Goal: Transaction & Acquisition: Subscribe to service/newsletter

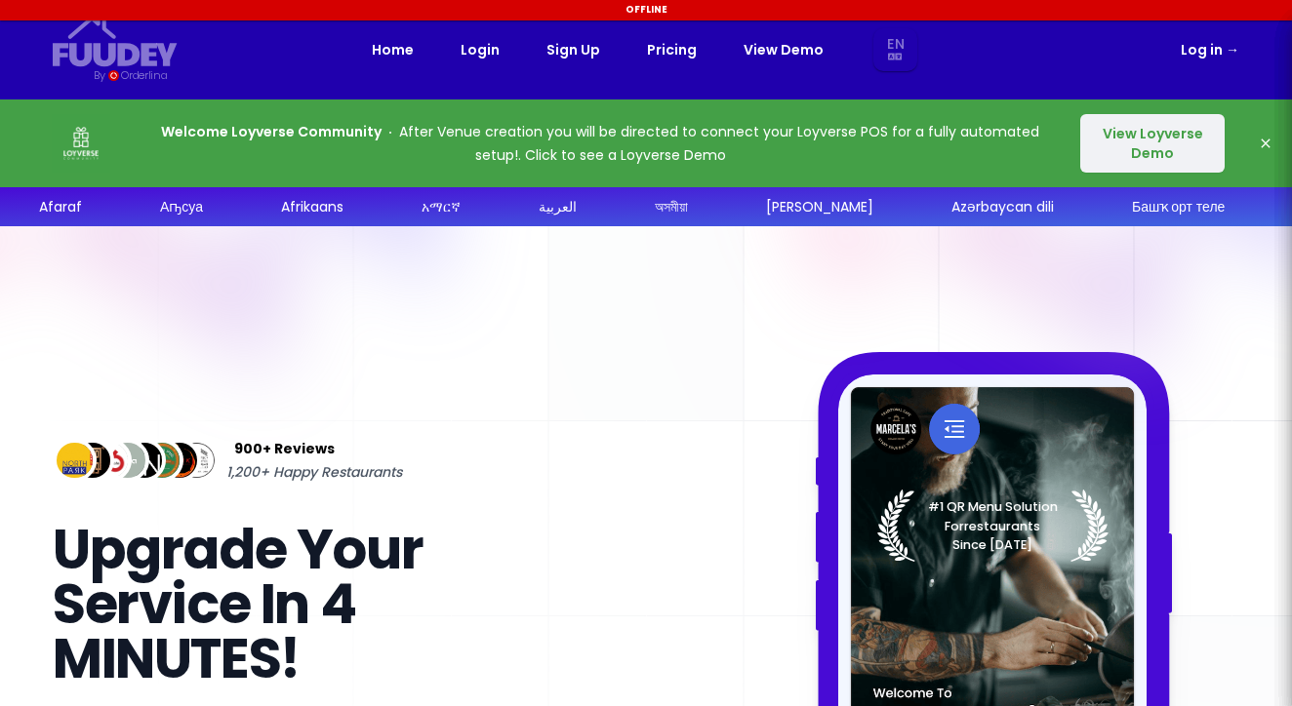
select select "en"
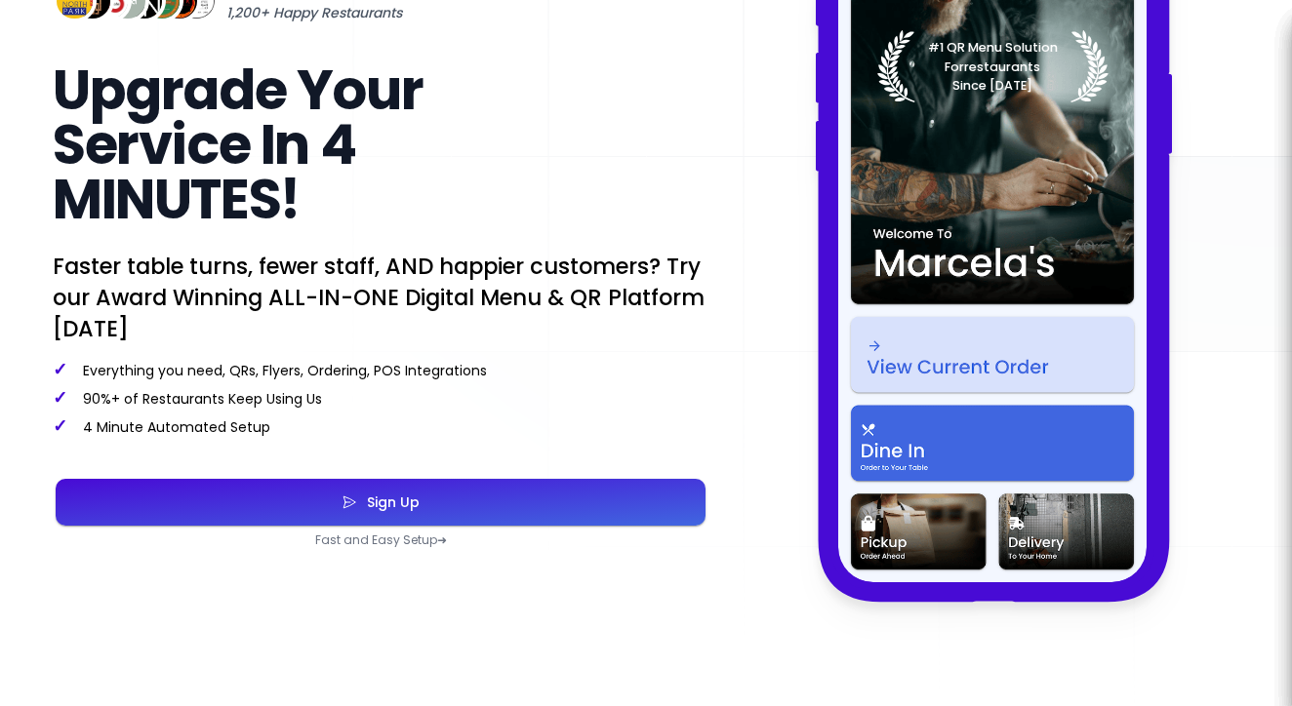
select select "en"
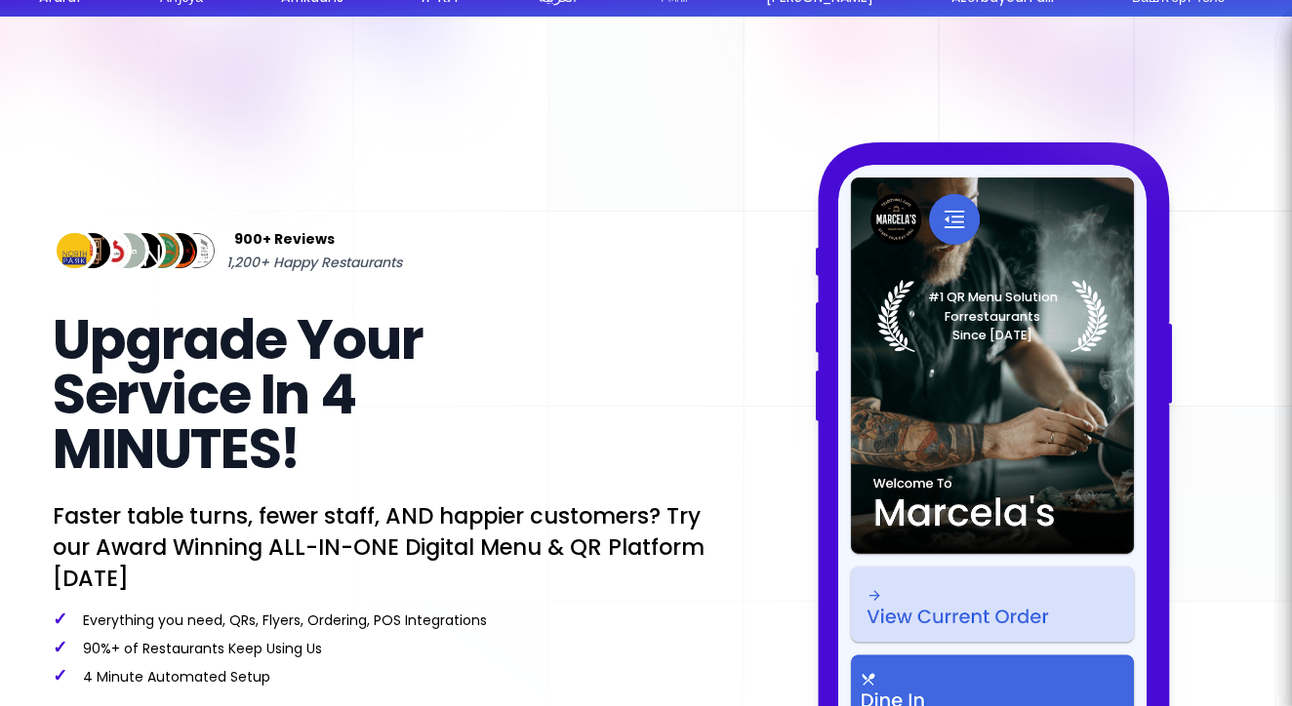
select select "en"
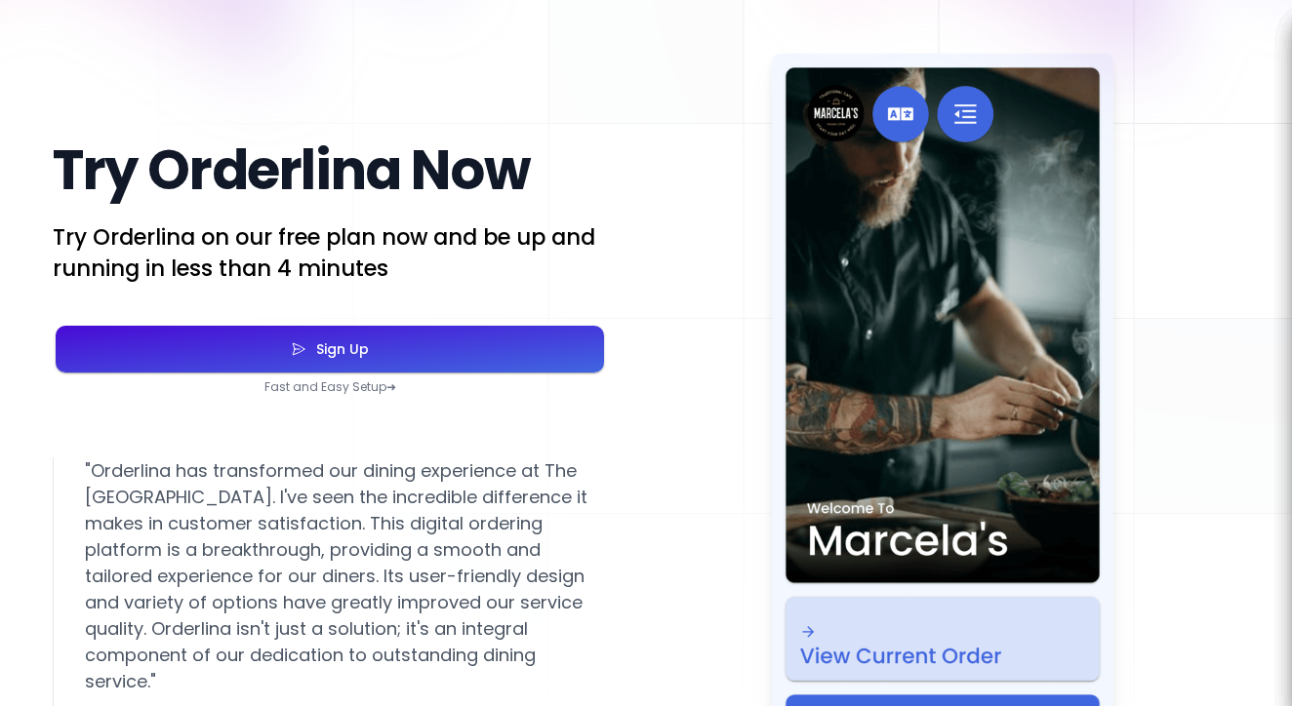
scroll to position [3508, 0]
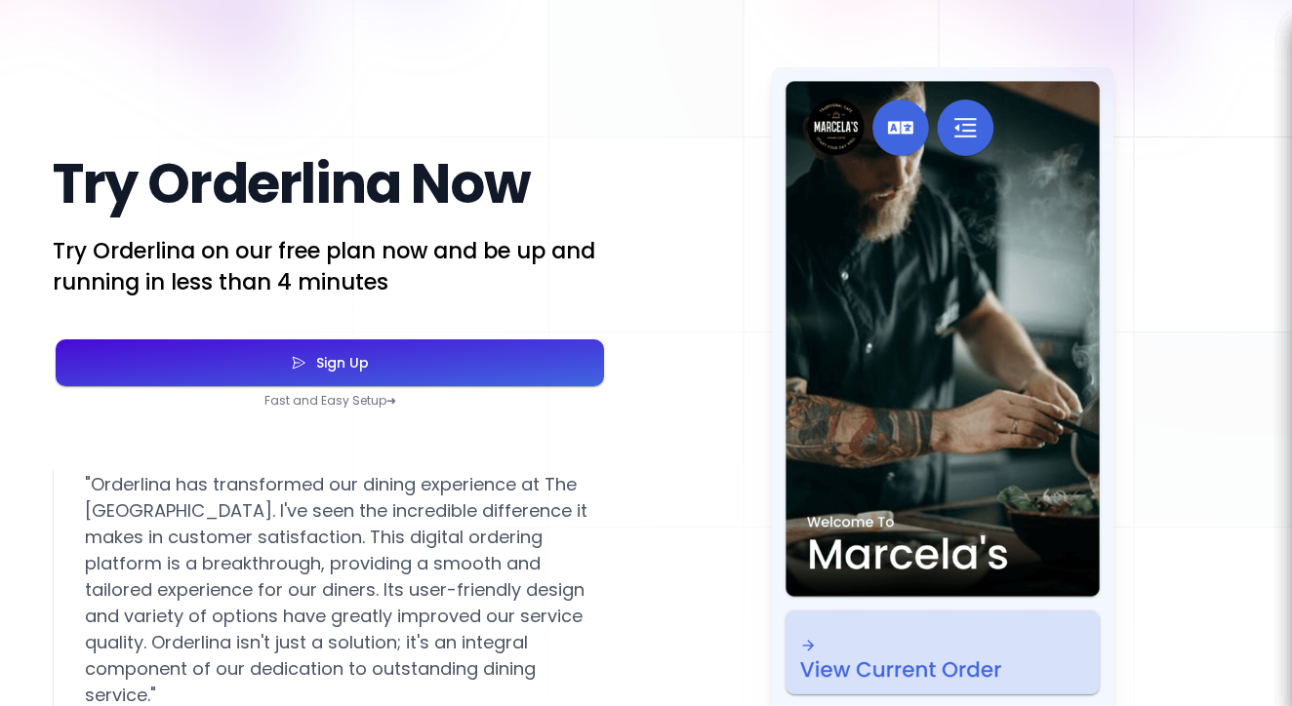
click at [332, 386] on button "Sign Up" at bounding box center [330, 363] width 548 height 47
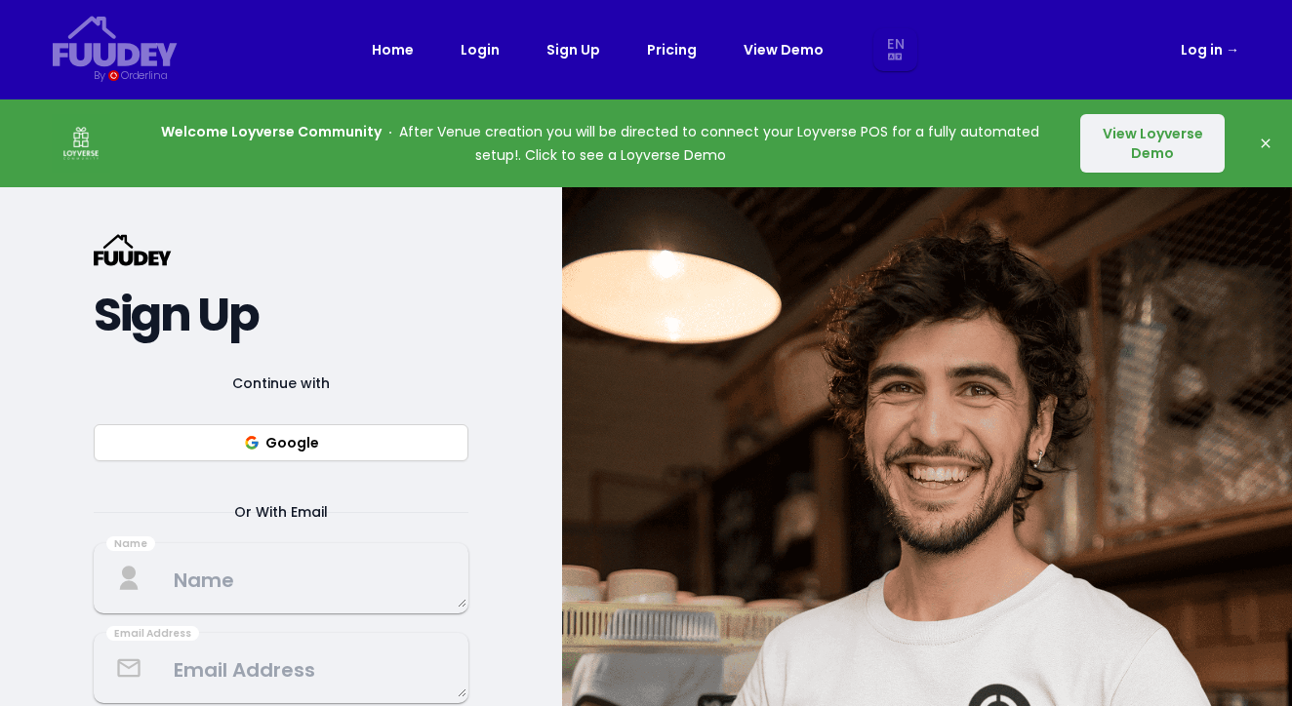
select select "en"
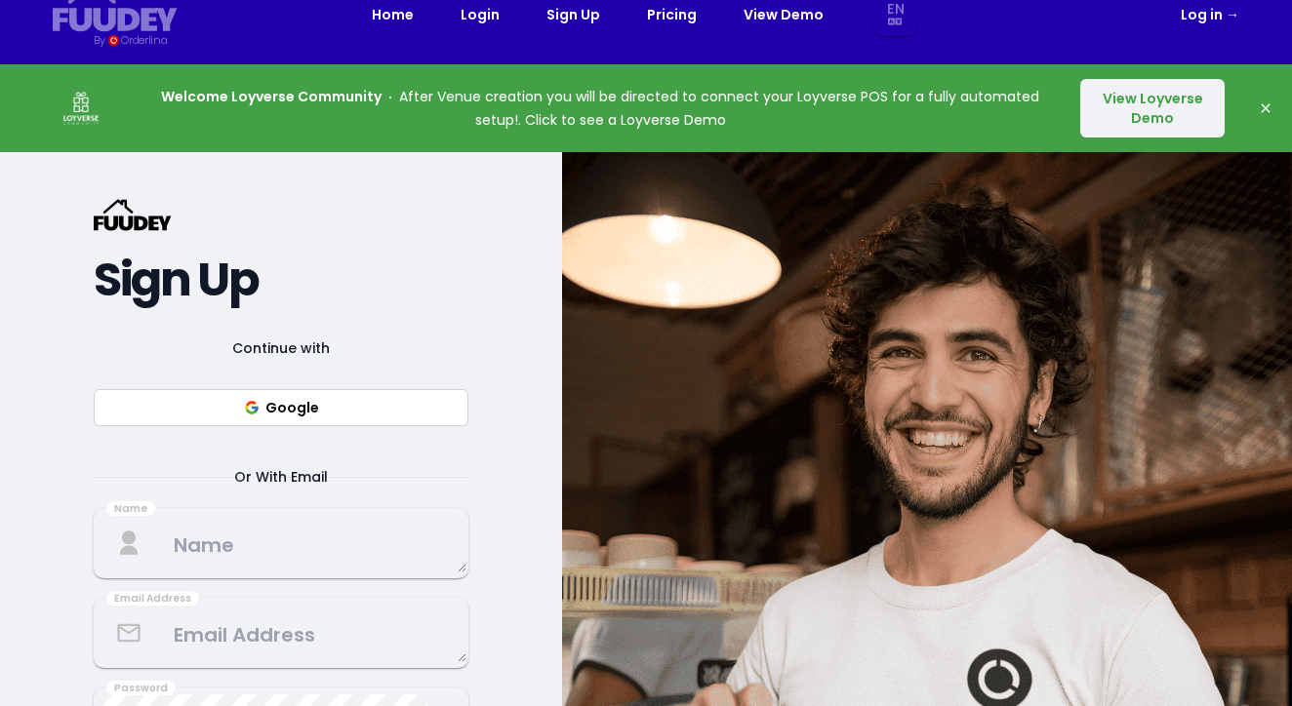
scroll to position [33, 0]
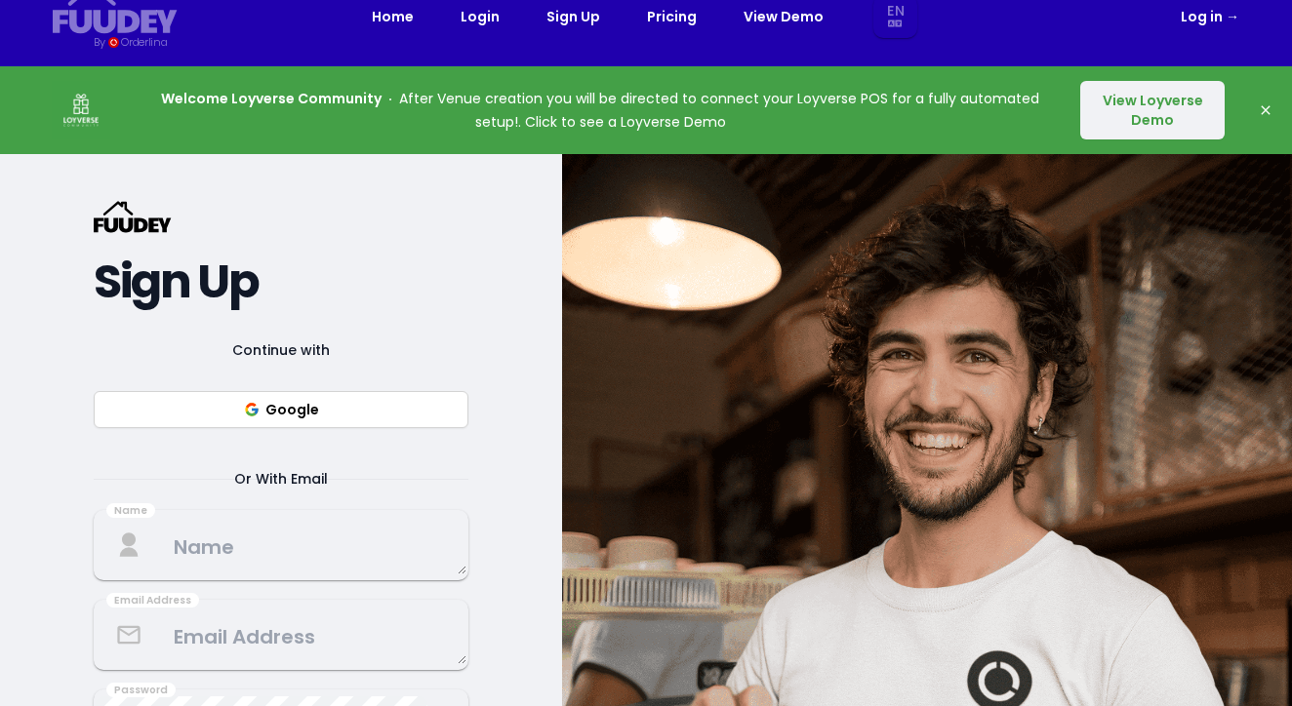
click at [1200, 19] on link "Log in →" at bounding box center [1210, 16] width 59 height 23
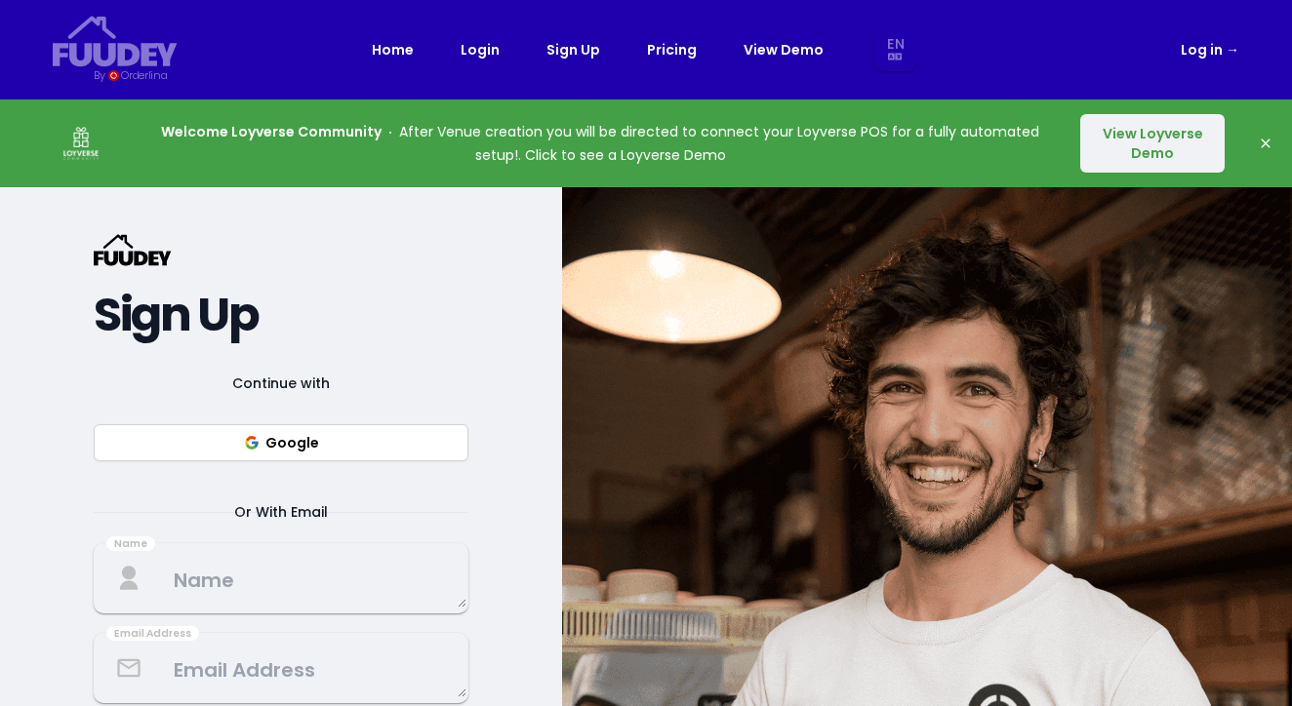
select select "en"
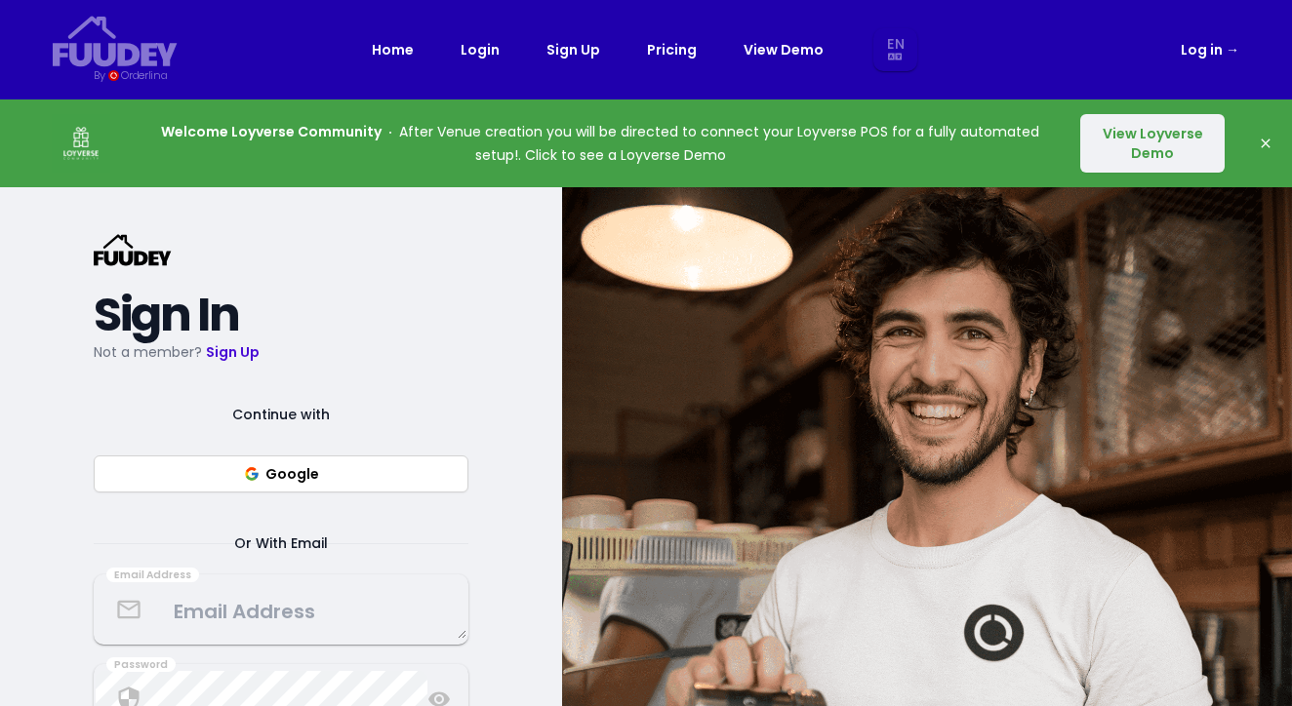
click at [1216, 59] on link "Log in →" at bounding box center [1210, 49] width 59 height 23
select select "en"
click at [1241, 44] on nav "Fuudey {/* Added fill="currentColor" here */} {/* This rectangle defines the ba…" at bounding box center [645, 50] width 1249 height 100
click at [1237, 44] on span "→" at bounding box center [1232, 50] width 14 height 20
select select "en"
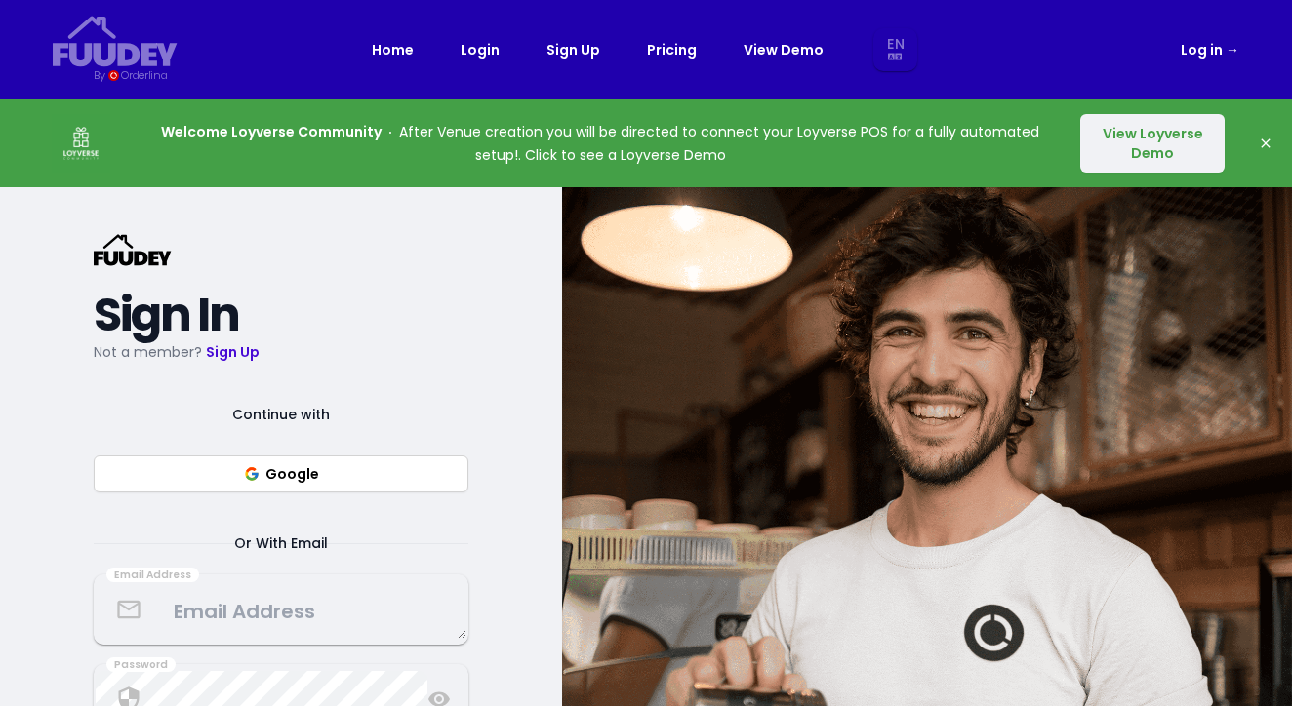
click at [1178, 155] on button "View Loyverse Demo" at bounding box center [1152, 143] width 144 height 59
select select "en"
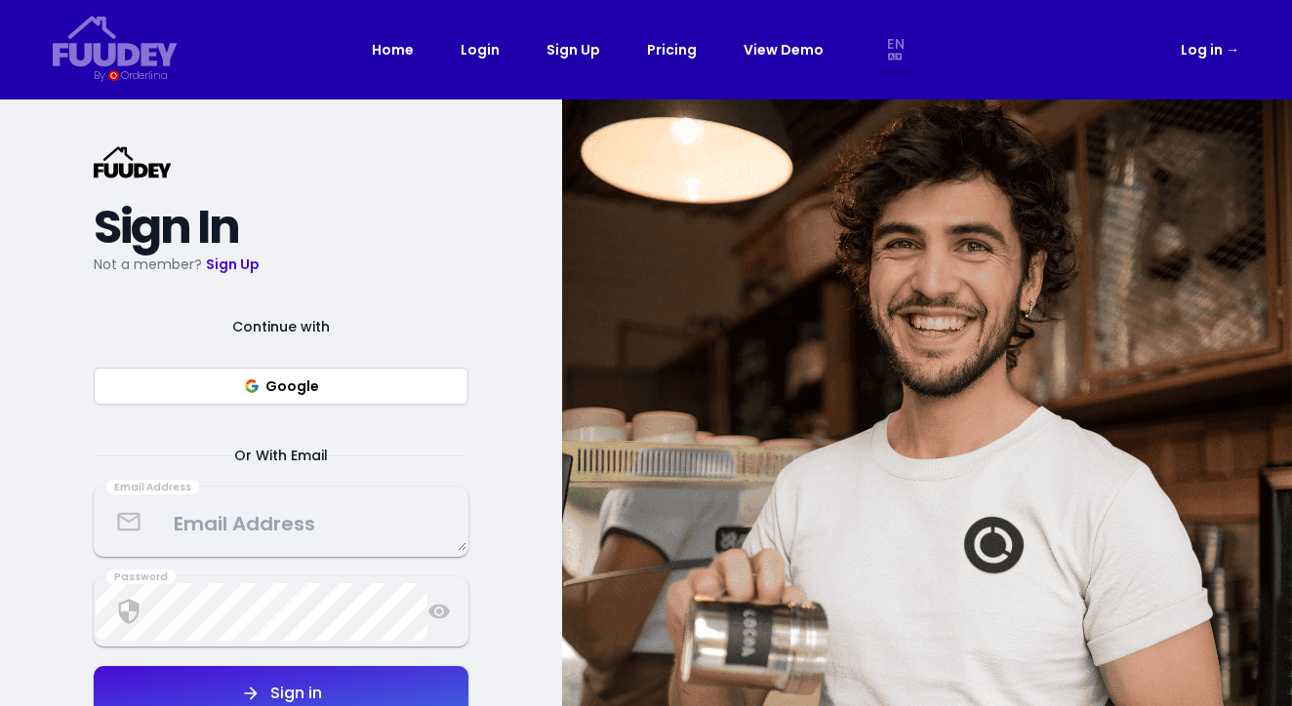
select select "en"
click at [1216, 43] on link "Log in →" at bounding box center [1210, 49] width 59 height 23
select select "en"
click at [1232, 50] on span "→" at bounding box center [1232, 50] width 14 height 20
select select "en"
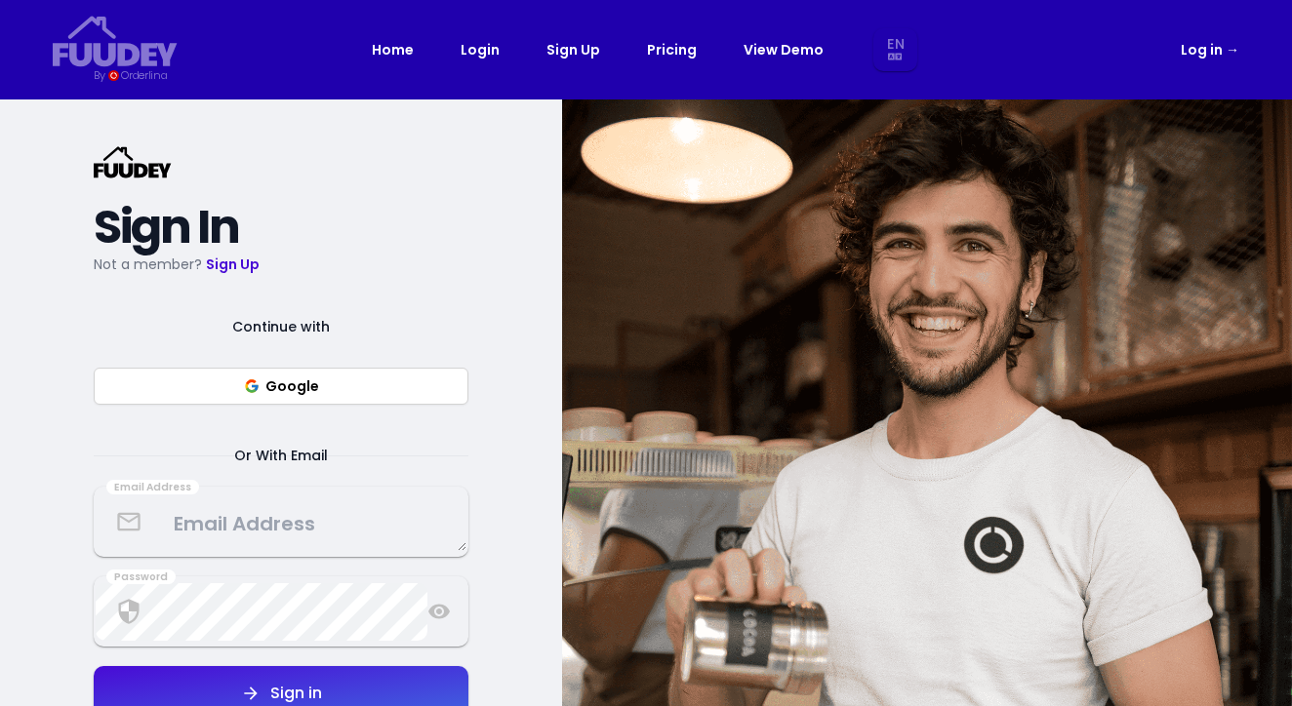
click at [502, 56] on div "Home Login Sign Up Pricing View Demo En Aa Ab Af Am Ar As Ay Az Ba Be Bg Bh Bi …" at bounding box center [646, 50] width 548 height 44
click at [489, 56] on link "Login" at bounding box center [480, 49] width 39 height 23
select select "en"
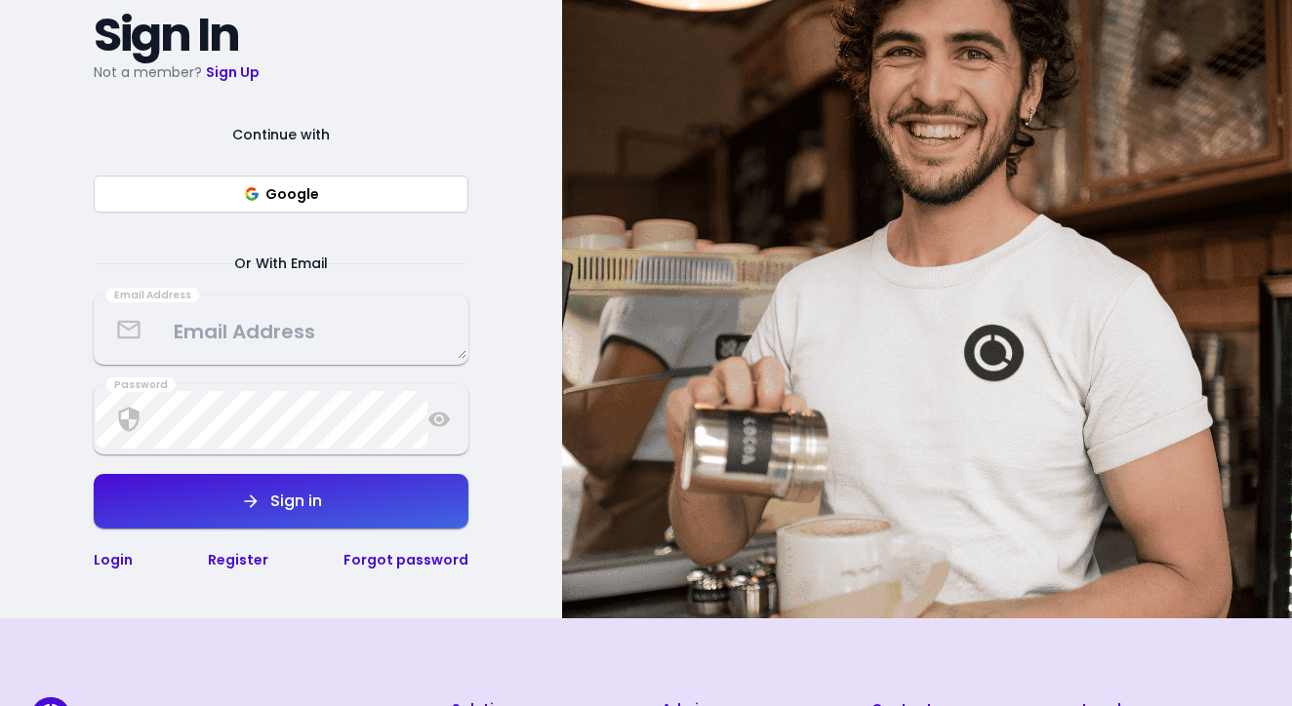
scroll to position [221, 0]
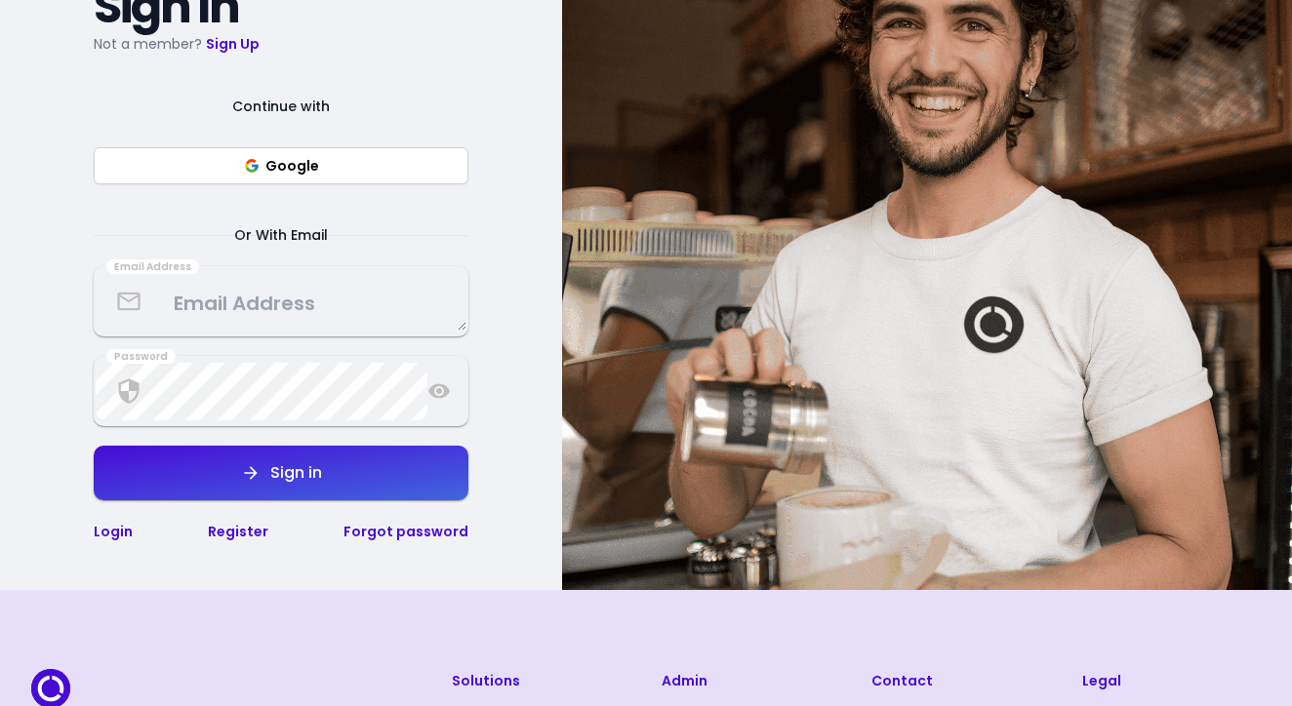
click at [327, 322] on textarea at bounding box center [281, 302] width 371 height 58
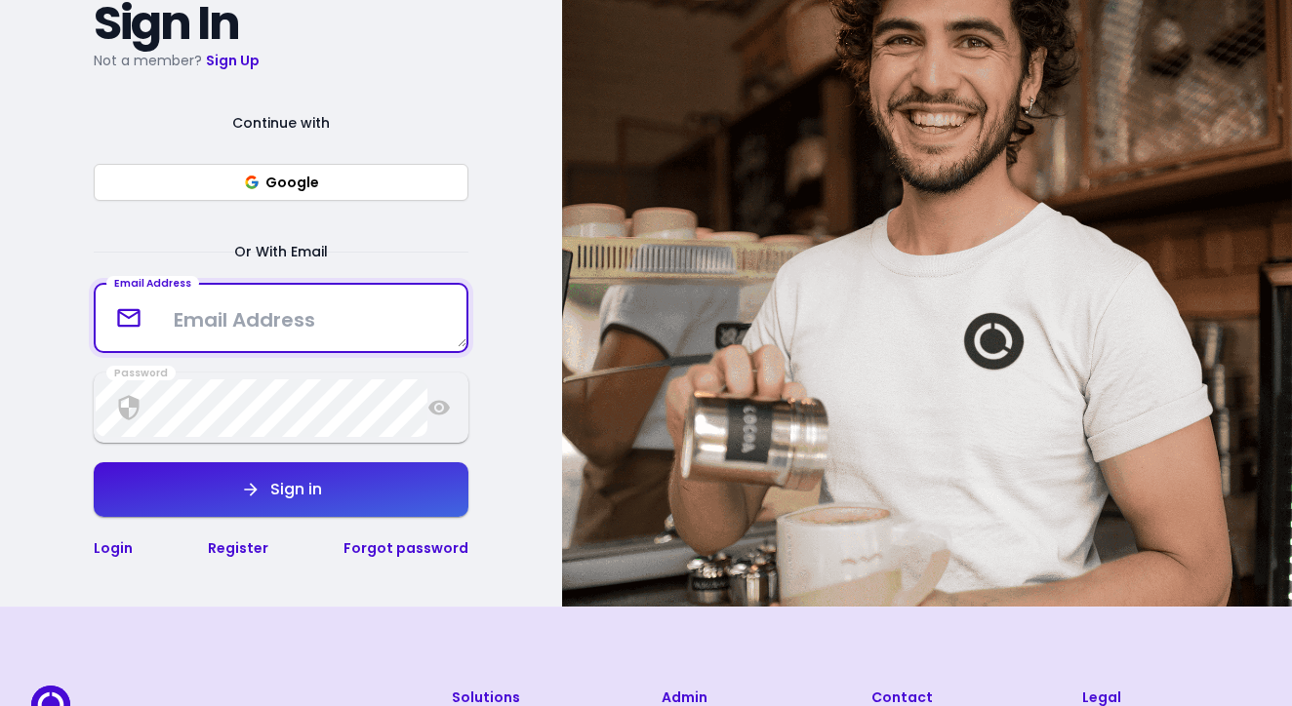
scroll to position [205, 0]
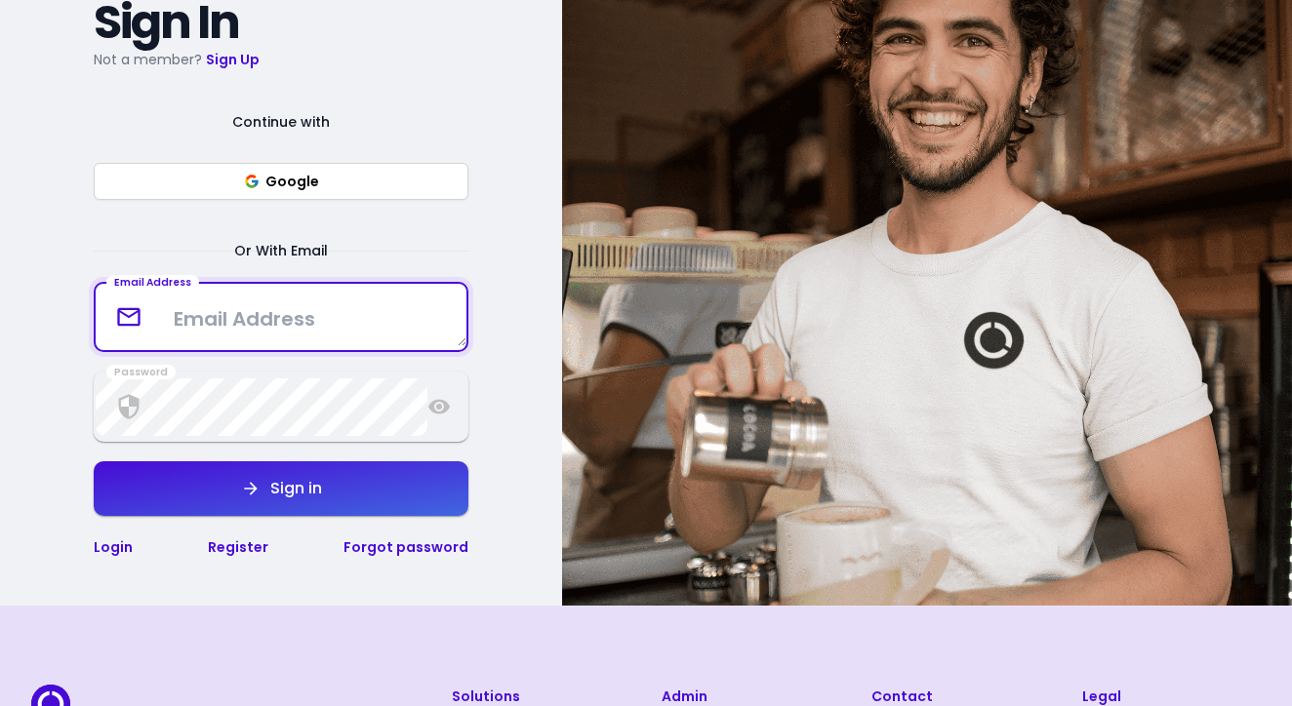
select select "en"
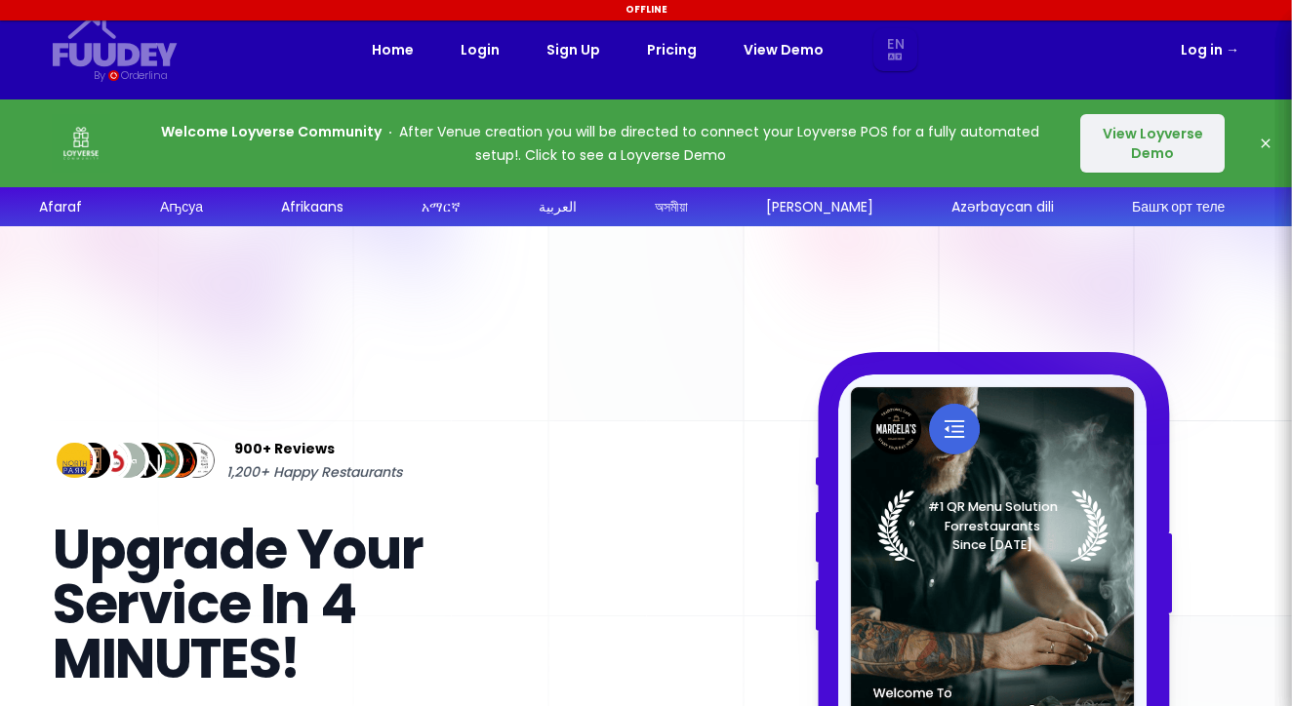
select select "en"
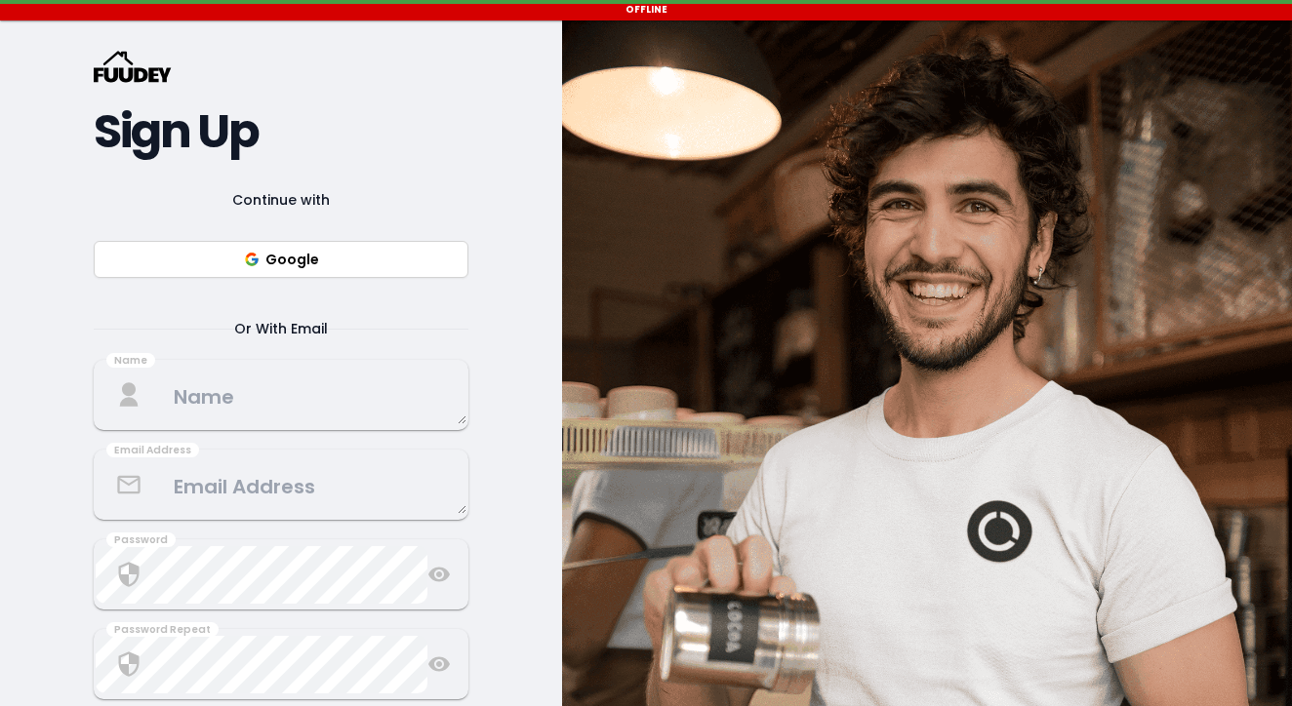
scroll to position [191, 0]
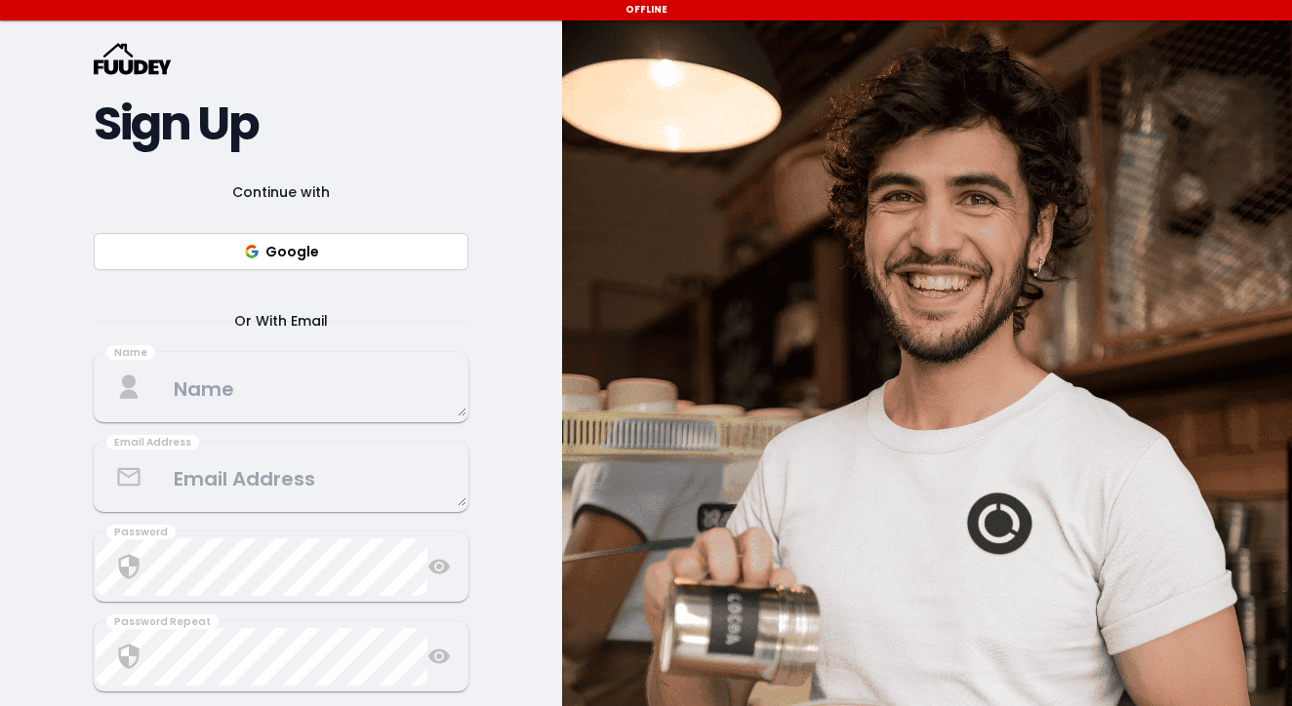
click at [295, 387] on textarea at bounding box center [281, 388] width 371 height 58
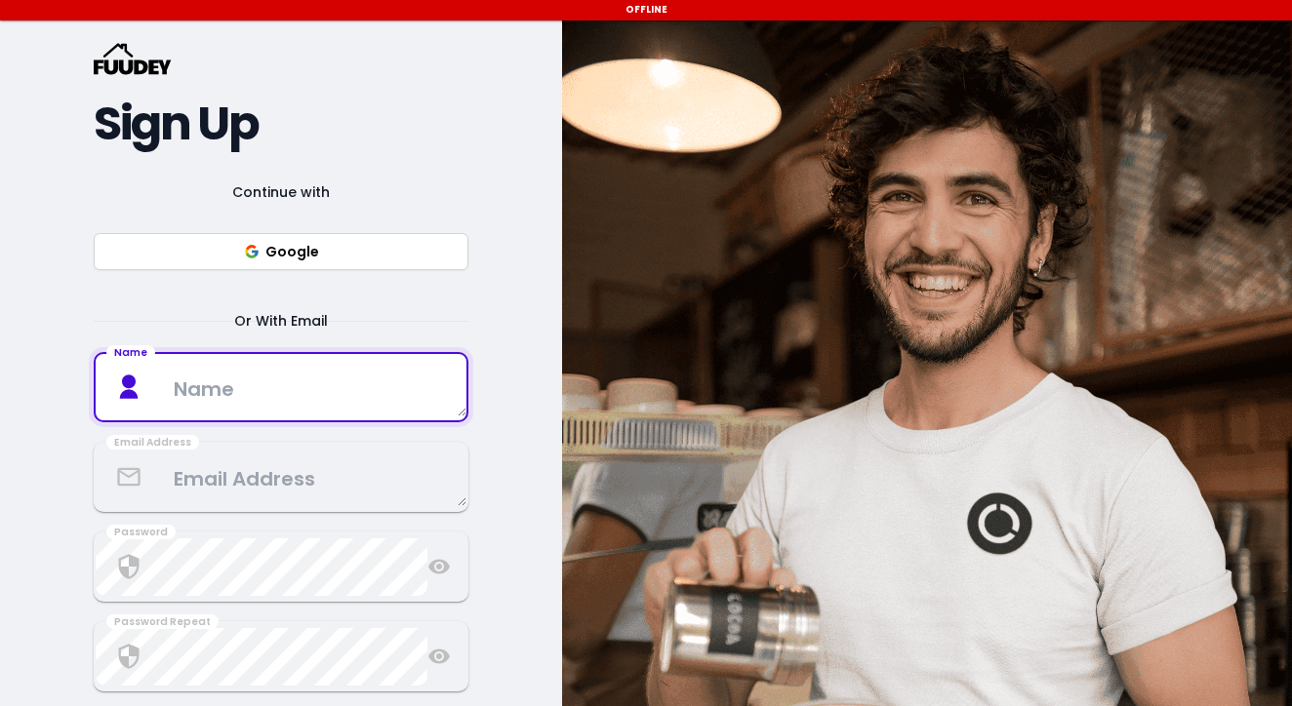
select select "en"
type textarea "Horizon Young Adults"
click at [309, 481] on textarea at bounding box center [281, 478] width 371 height 58
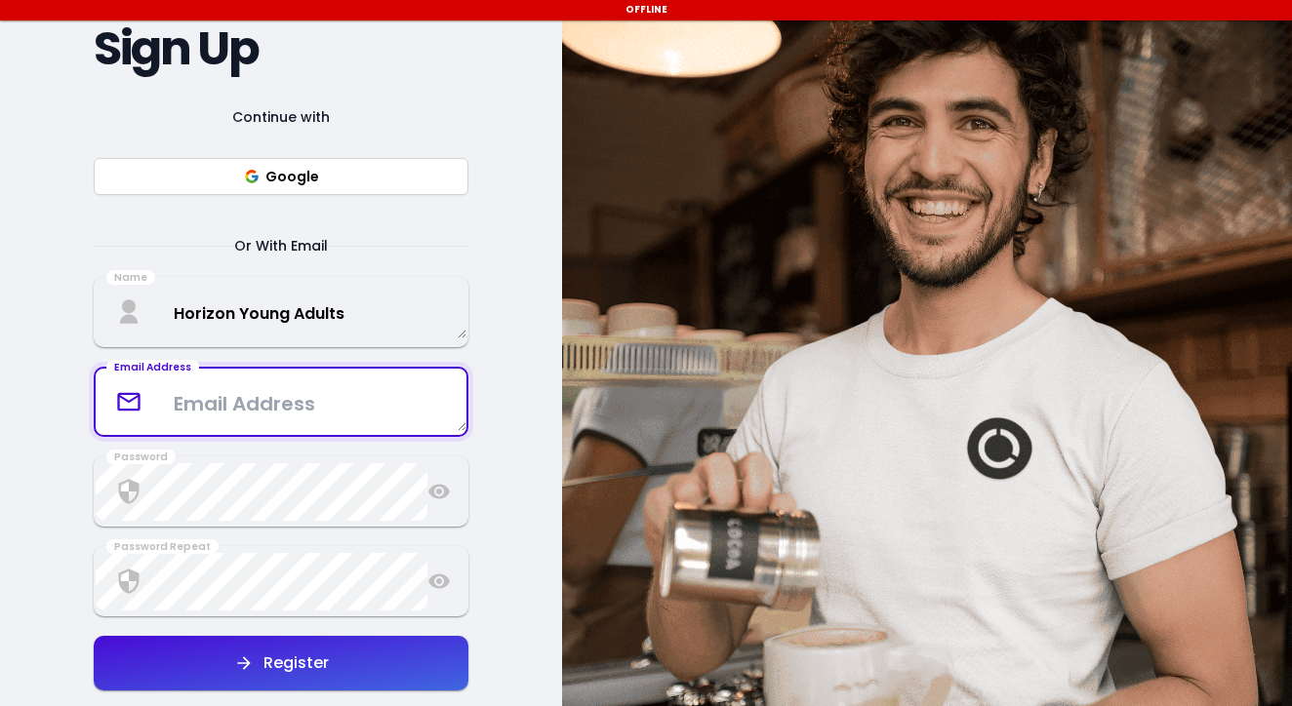
scroll to position [275, 0]
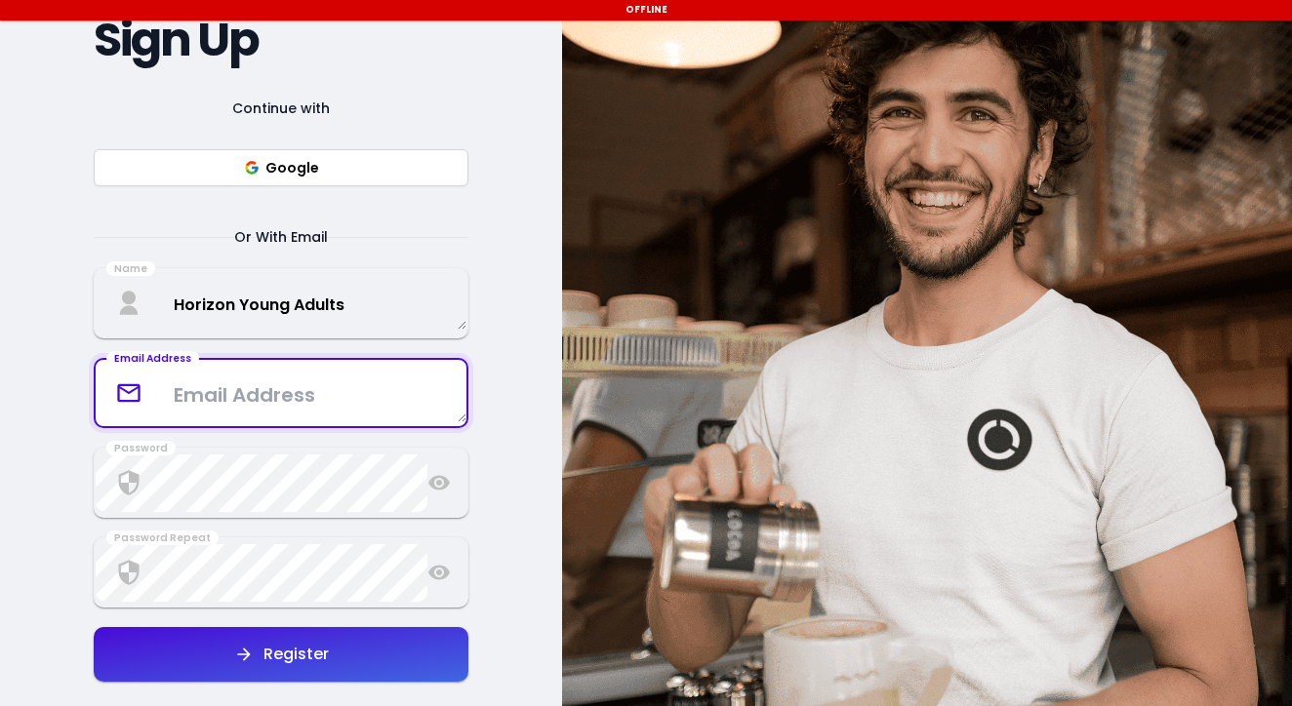
select select "en"
paste textarea "youngadults@hz.church"
type textarea "youngadults@hz.church"
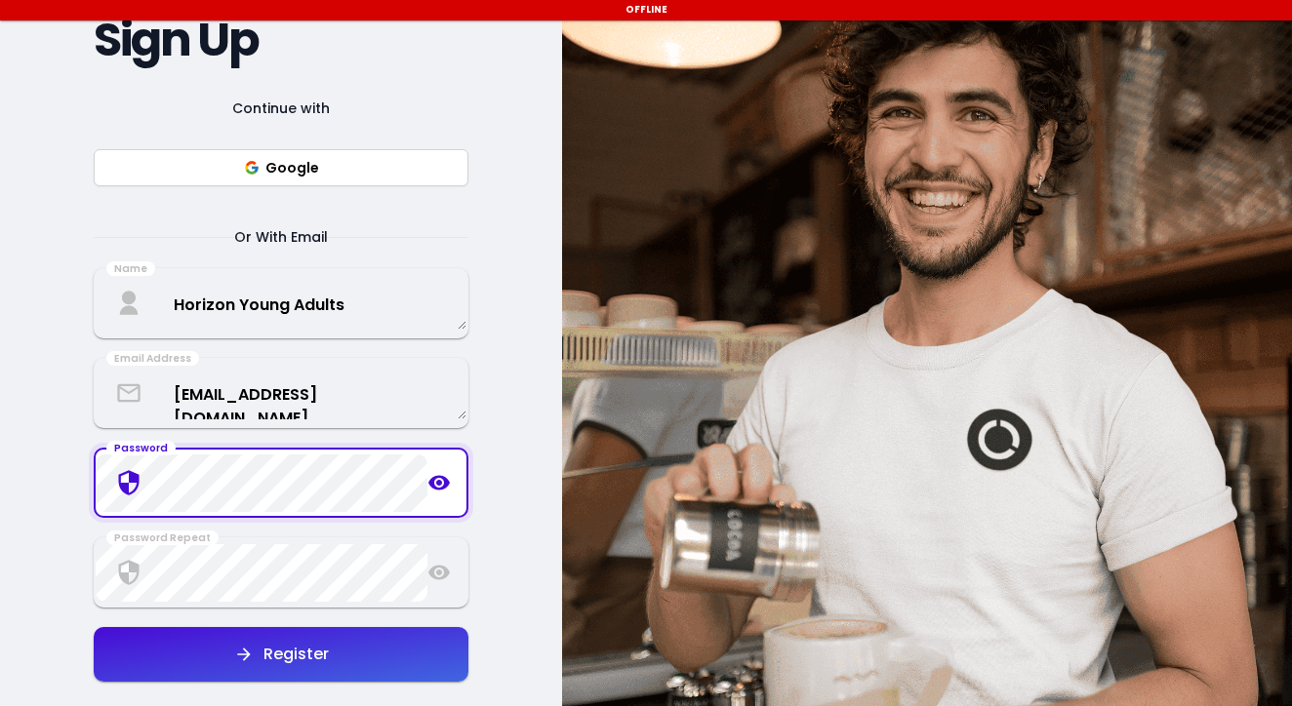
click at [266, 489] on div "Continue with Google Or With Email Name Horizon Young Adults Email Address youn…" at bounding box center [281, 411] width 375 height 628
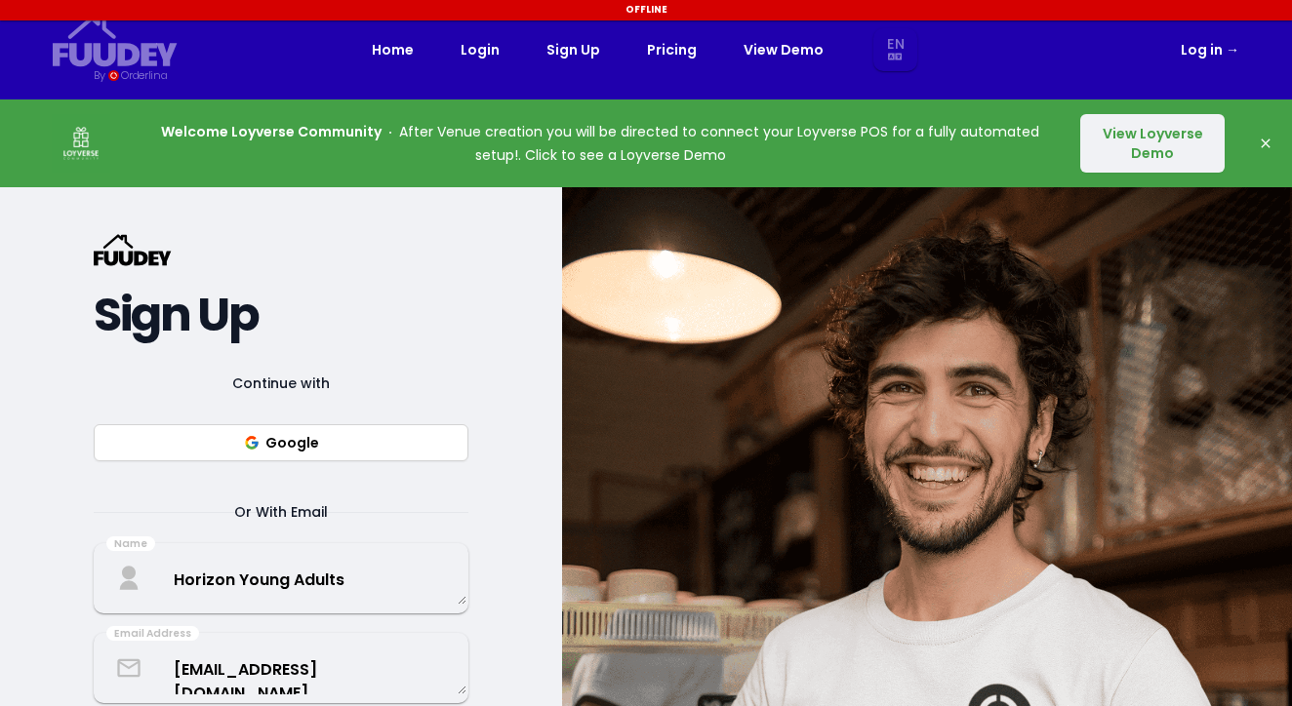
click at [533, 476] on div "{/* Added fill="currentColor" here */} {/* This rectangle defines the backgroun…" at bounding box center [281, 617] width 562 height 860
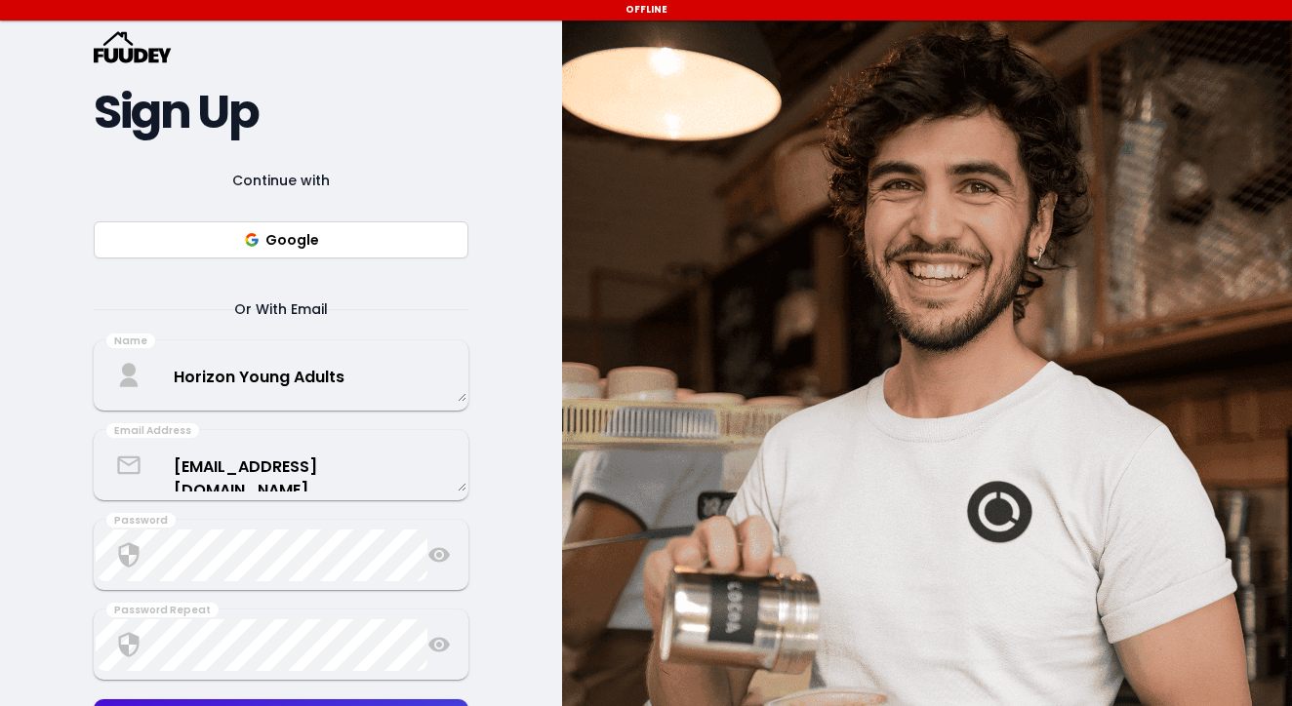
scroll to position [241, 0]
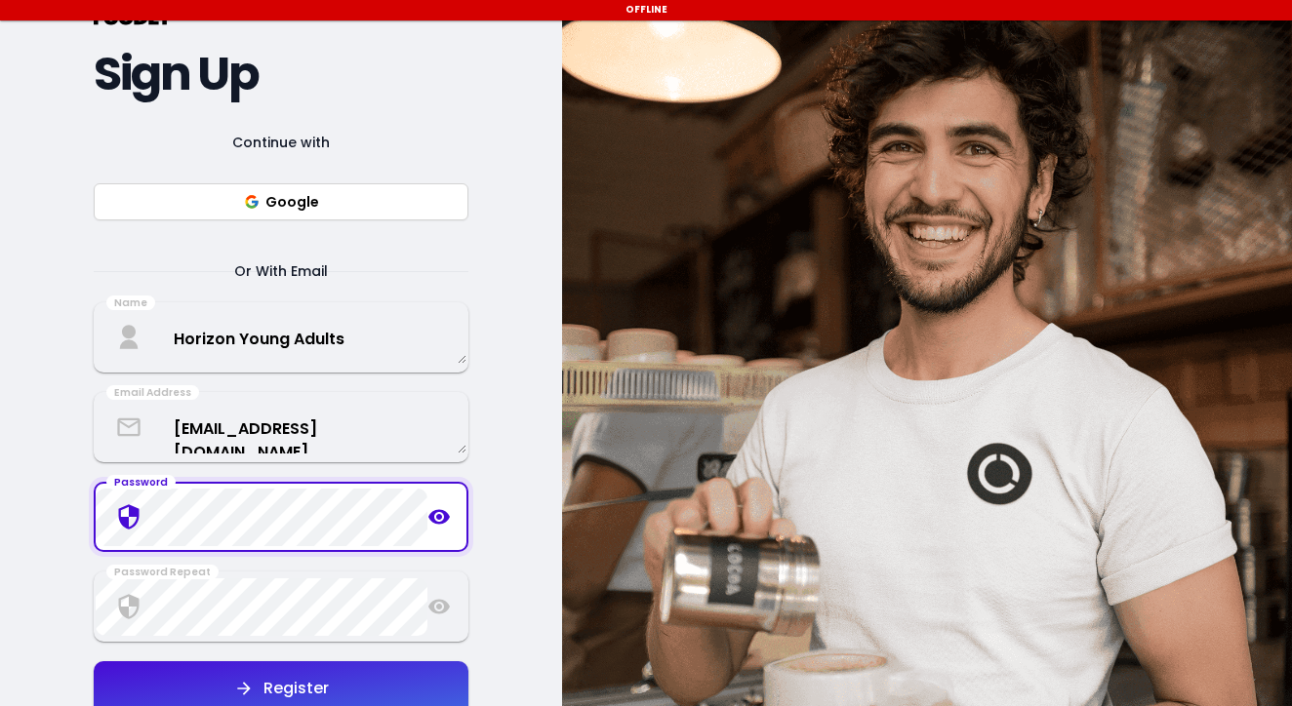
click at [442, 513] on icon at bounding box center [438, 516] width 23 height 23
select select "en"
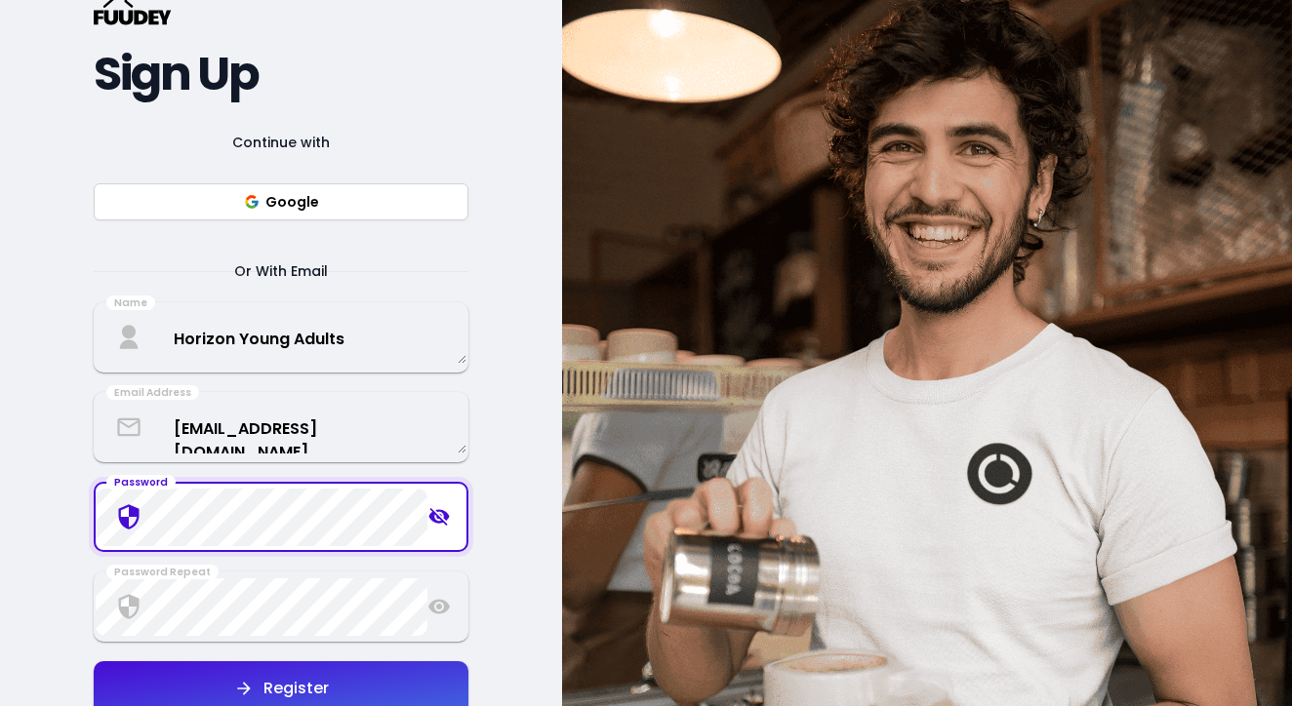
select select "en"
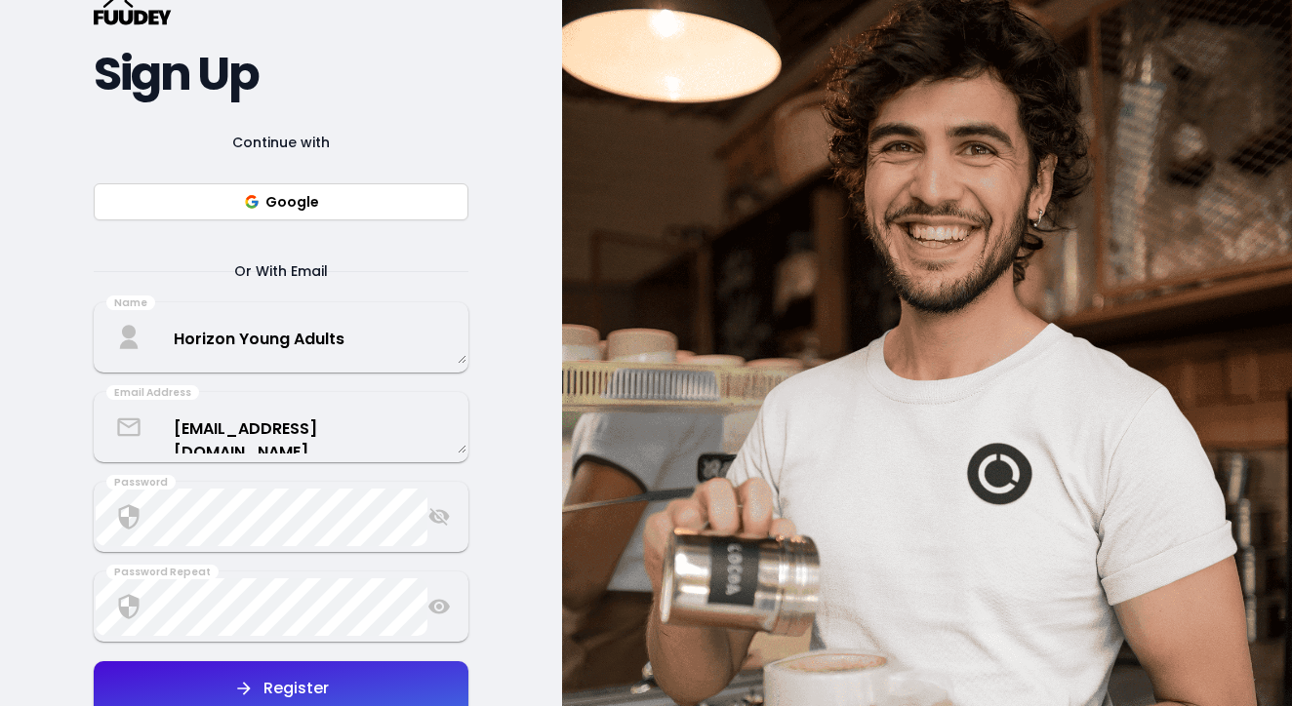
click at [436, 611] on icon at bounding box center [438, 607] width 21 height 15
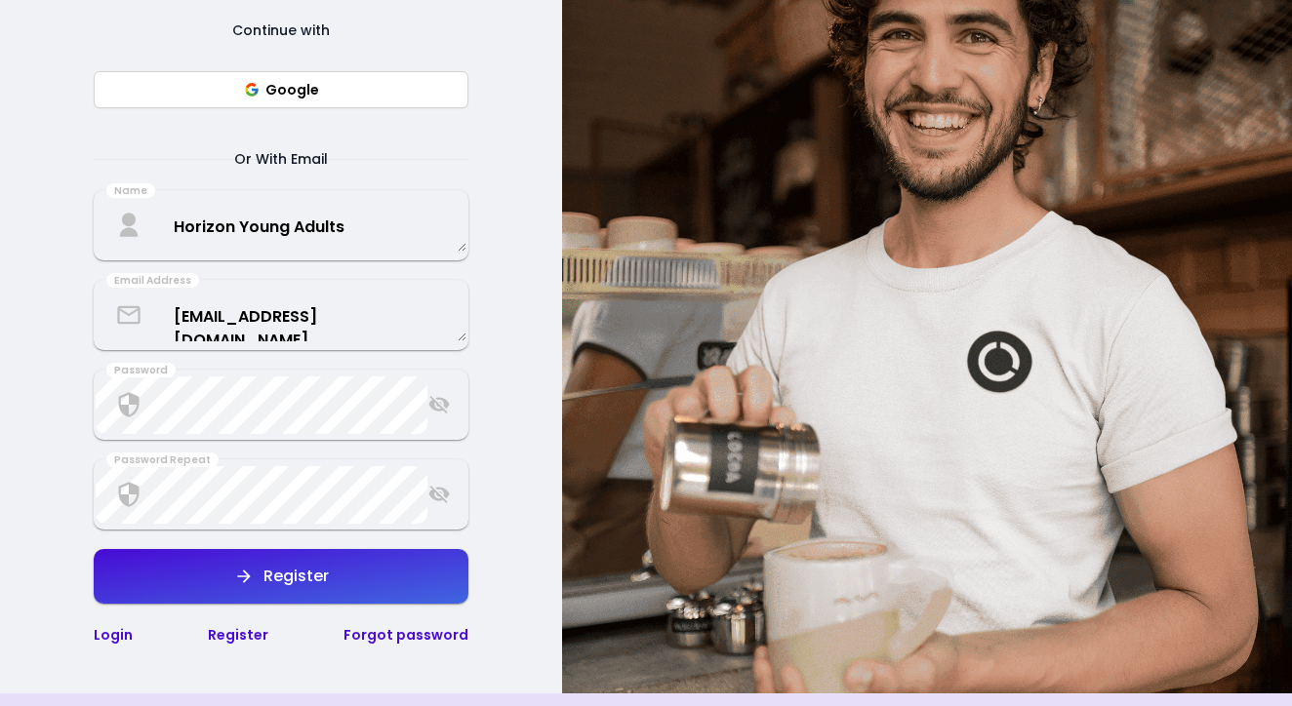
scroll to position [354, 0]
click at [330, 584] on button "Register" at bounding box center [281, 575] width 375 height 55
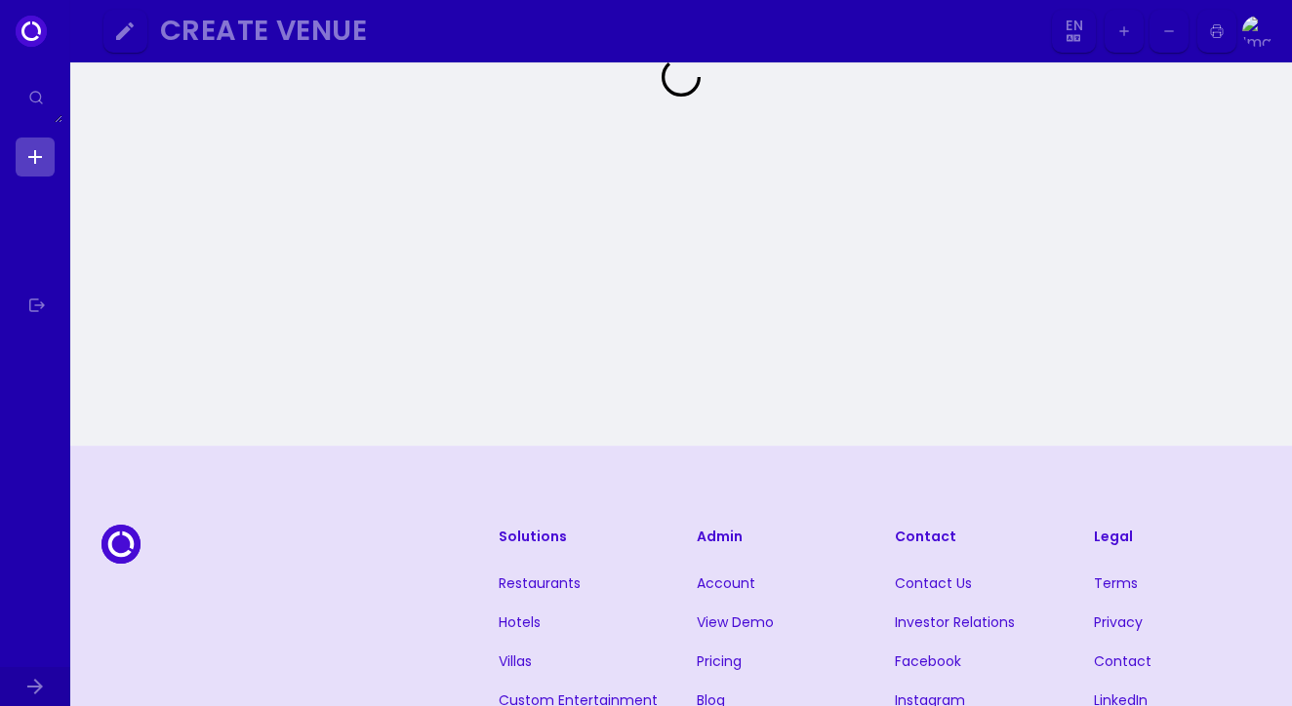
select select "en"
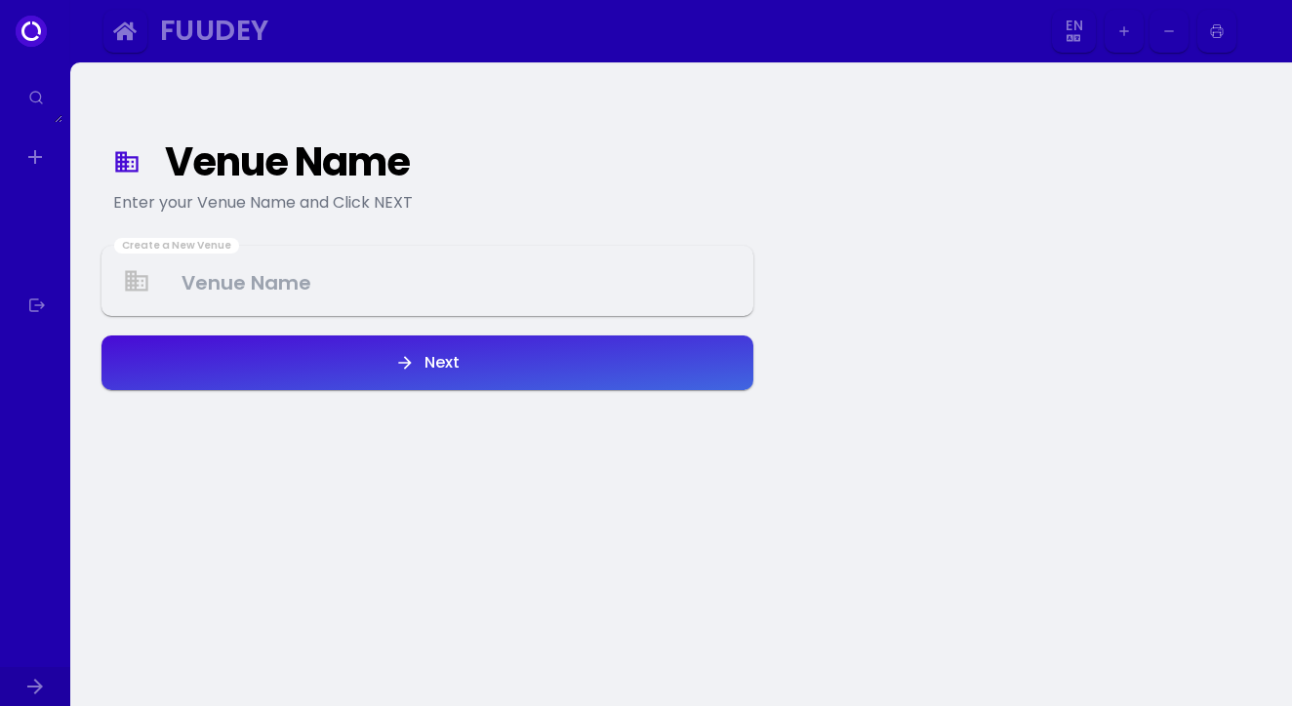
select select "en"
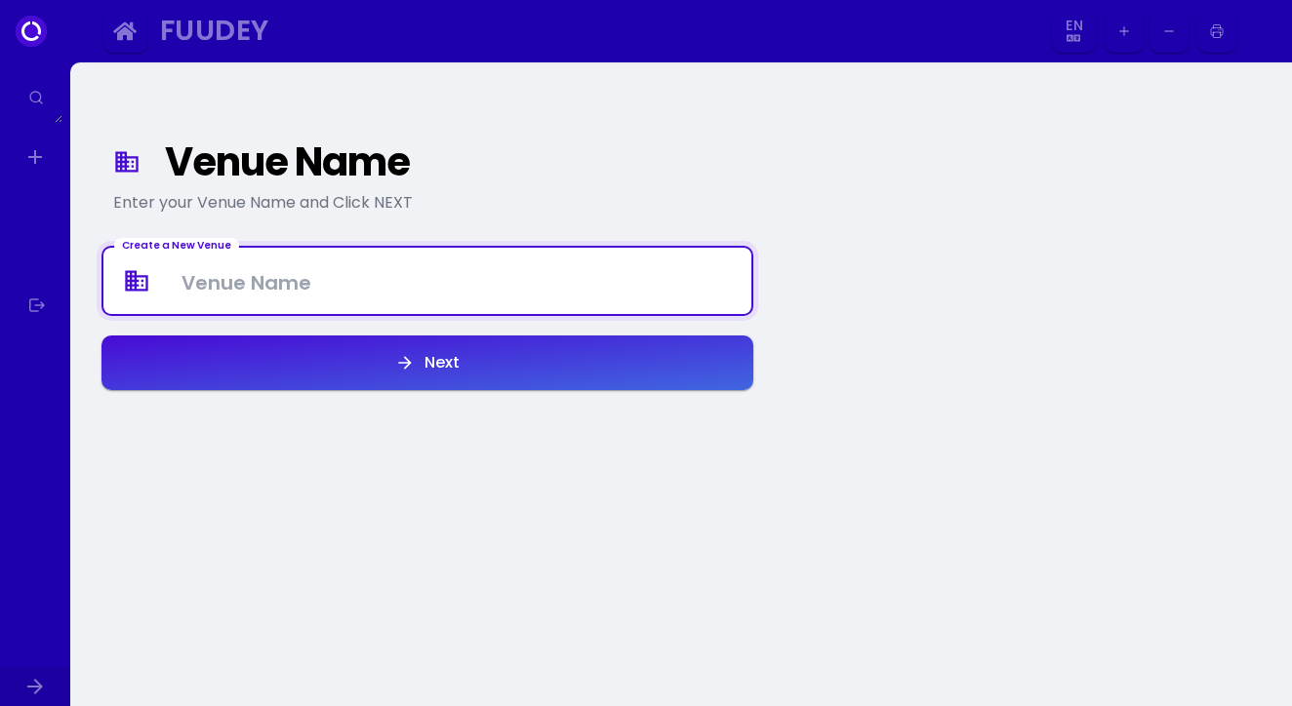
click at [377, 285] on Venue at bounding box center [427, 282] width 648 height 58
type Venue "H"
type Venue "The Overflow"
click at [456, 374] on button "Next" at bounding box center [427, 363] width 652 height 55
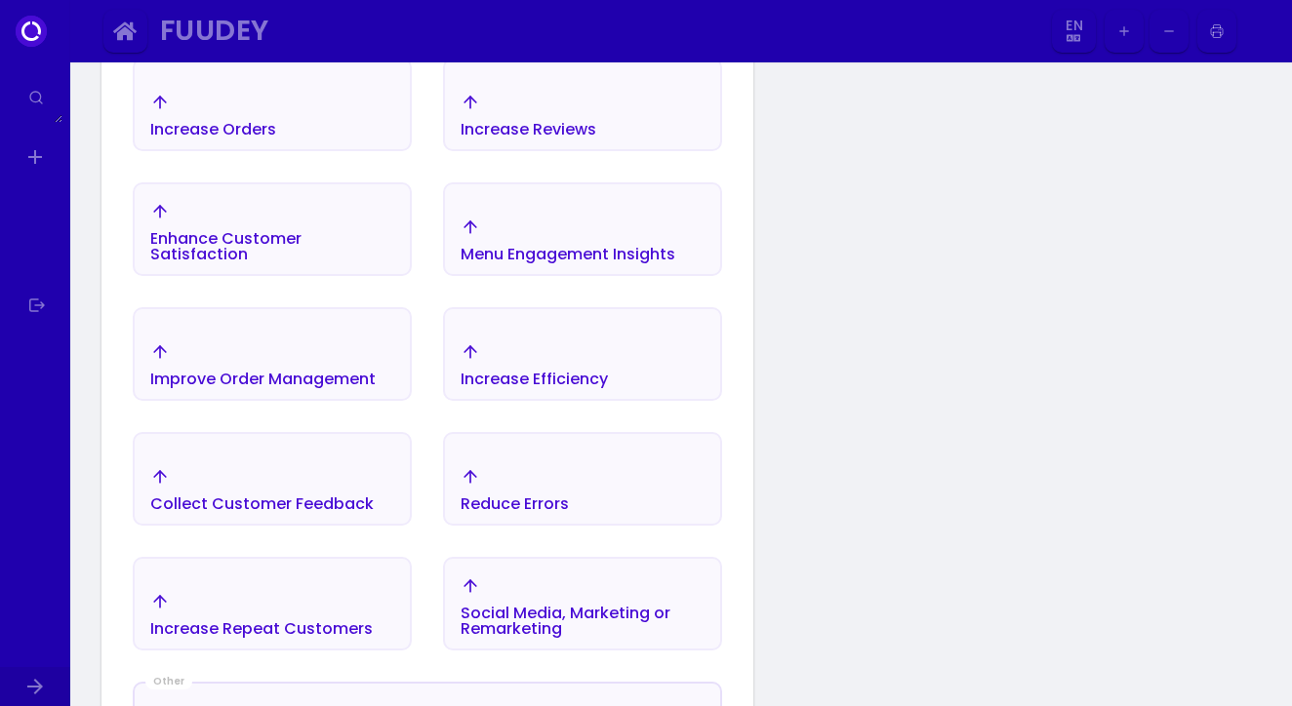
scroll to position [421, 0]
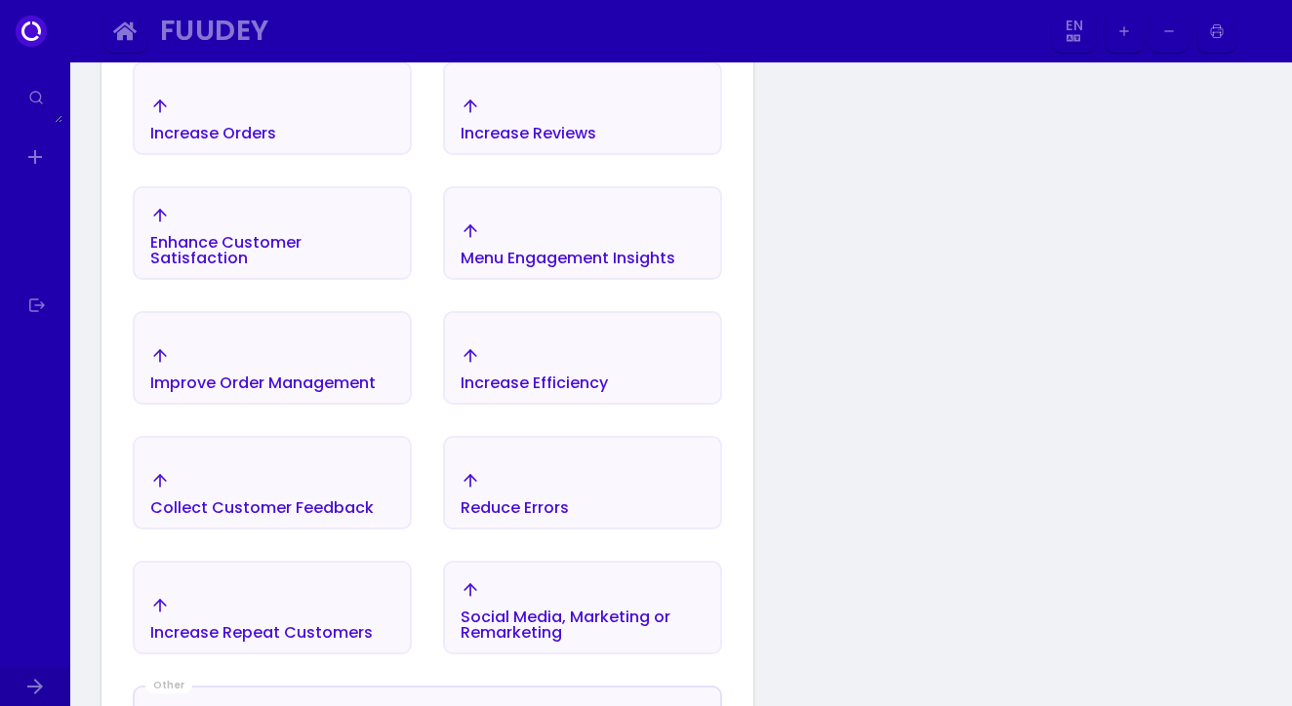
click at [341, 363] on div "Improve Order Management" at bounding box center [262, 368] width 225 height 45
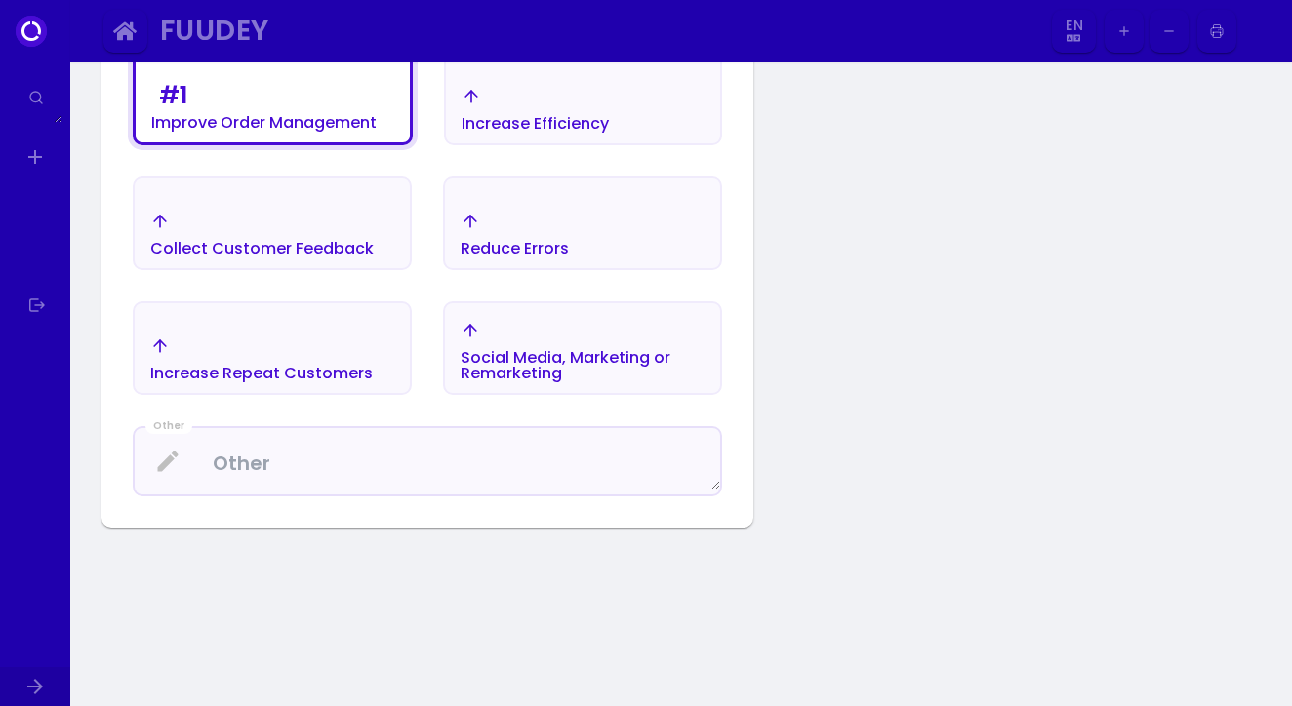
scroll to position [665, 0]
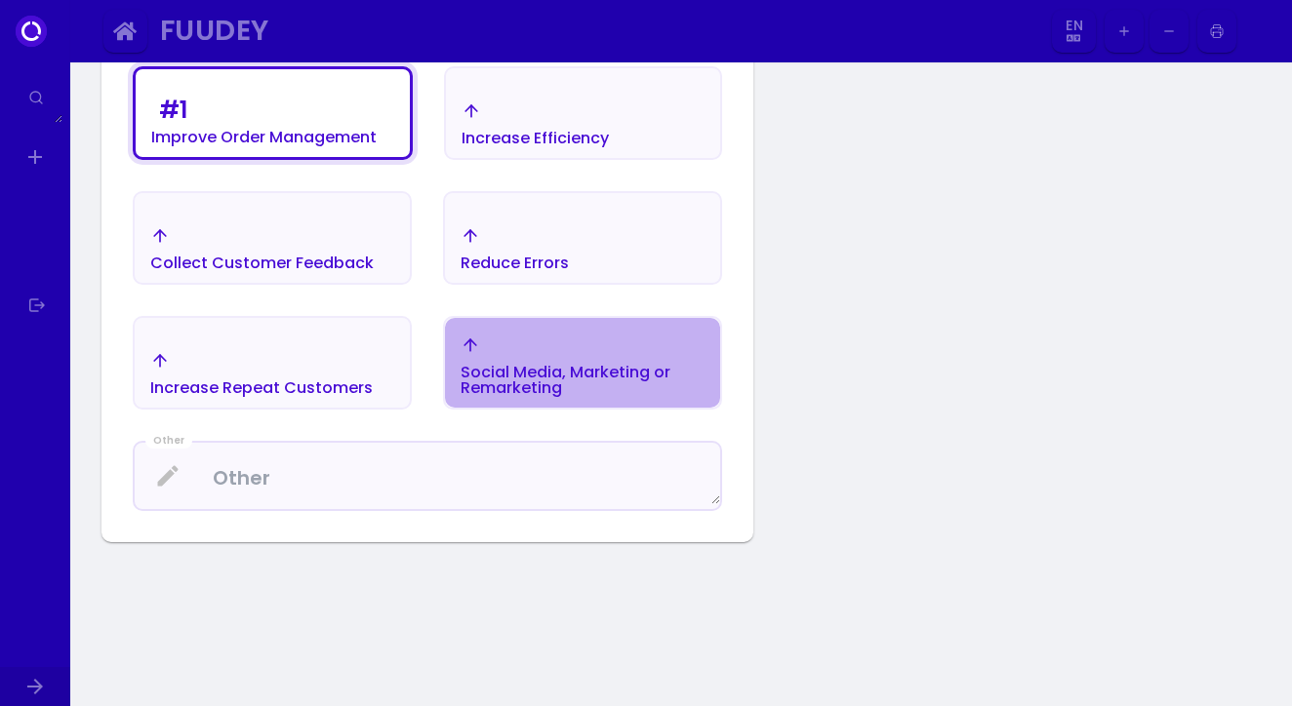
click at [517, 347] on div "Social Media, Marketing or Remarketing" at bounding box center [583, 366] width 244 height 60
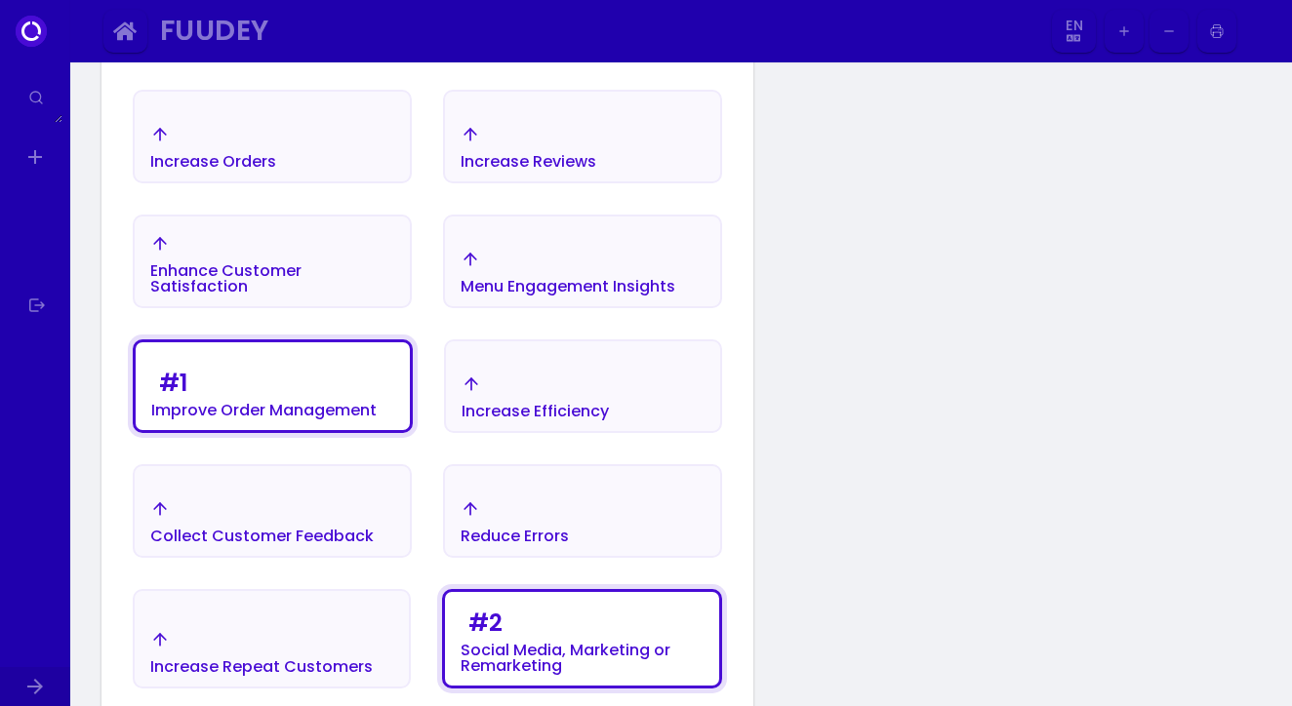
scroll to position [375, 0]
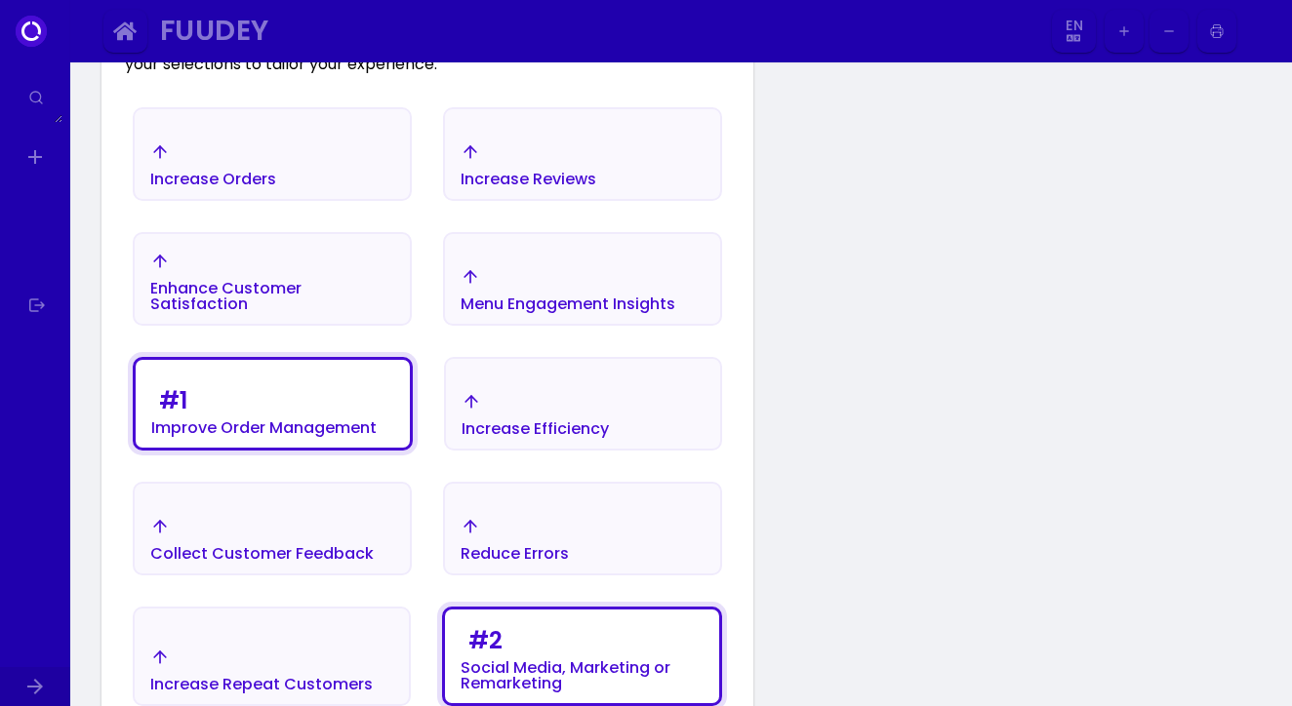
click at [524, 364] on button "Increase Efficiency" at bounding box center [583, 404] width 278 height 94
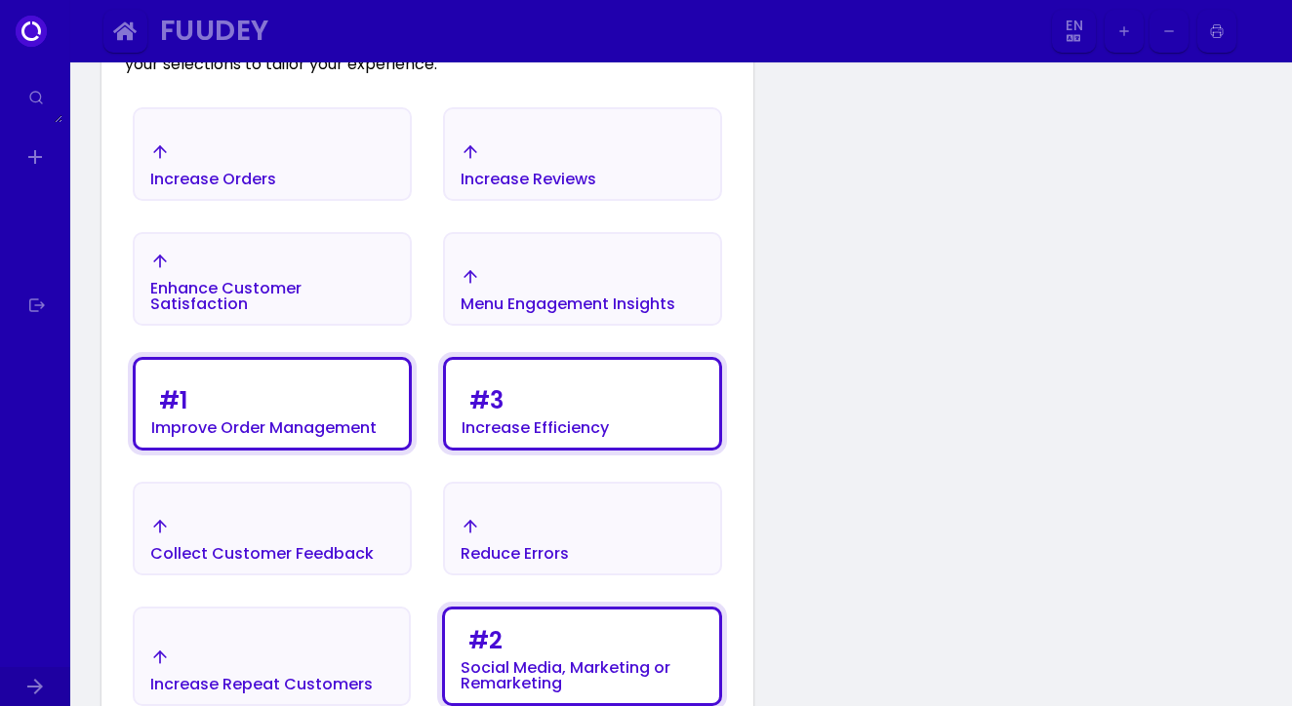
scroll to position [416, 0]
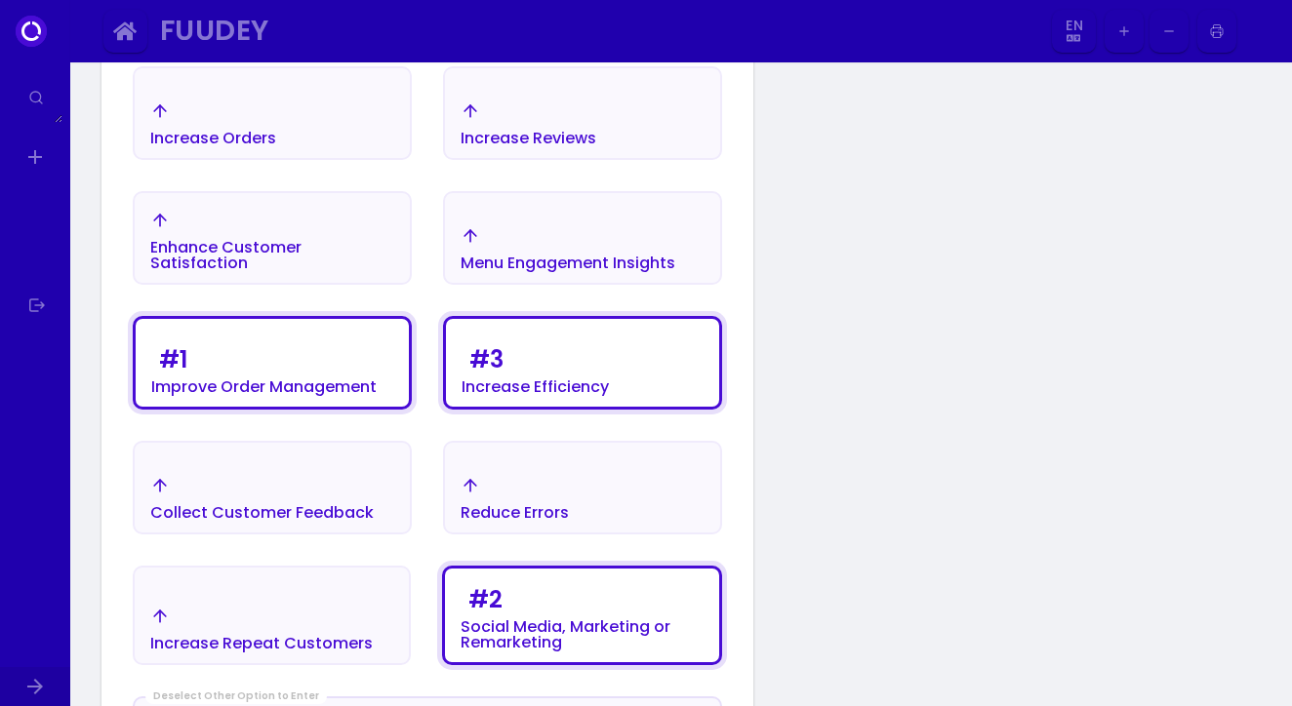
click at [545, 607] on div "# 2 Social Media, Marketing or Remarketing" at bounding box center [582, 616] width 243 height 70
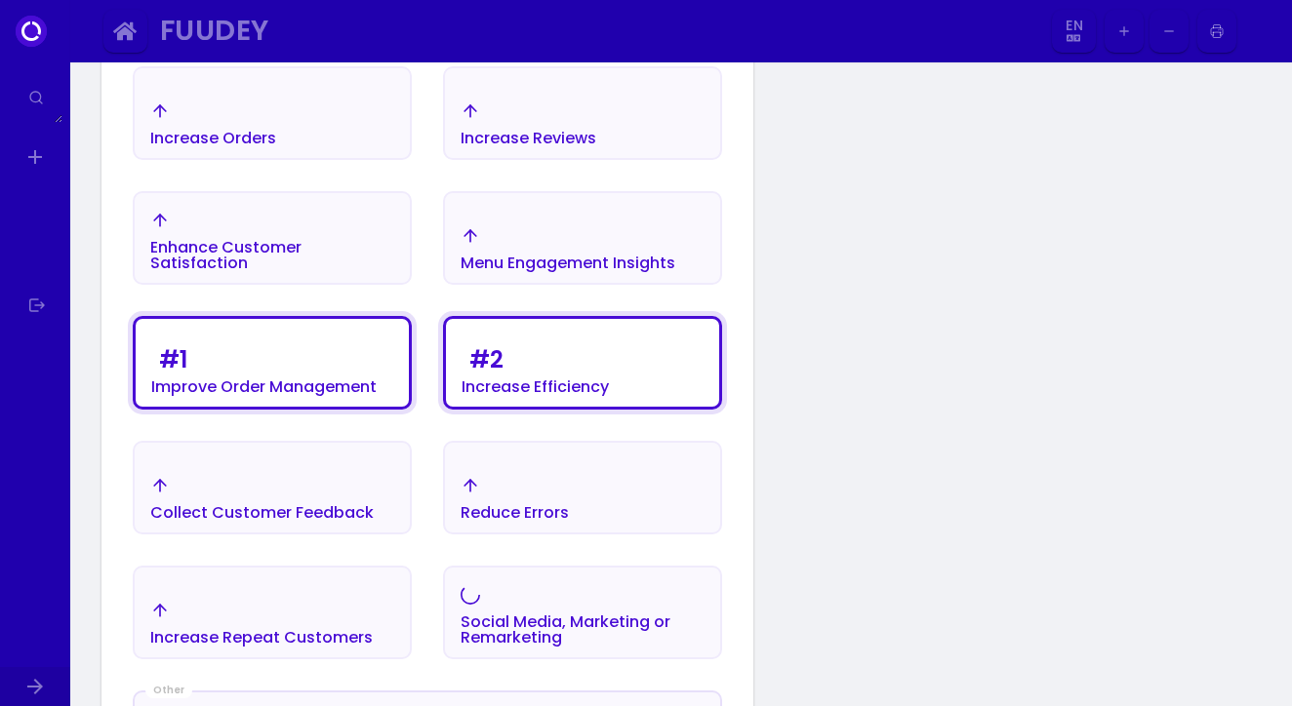
click at [563, 259] on div "Menu Engagement Insights" at bounding box center [568, 264] width 215 height 16
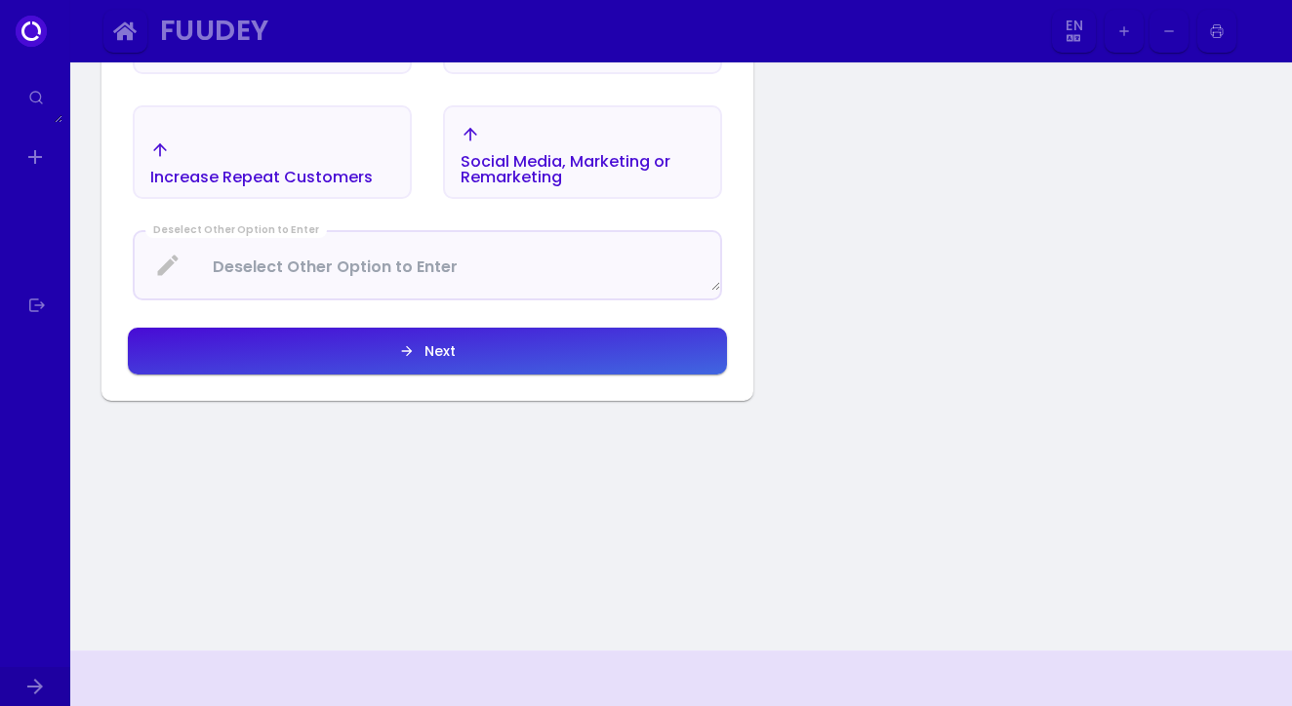
scroll to position [857, 0]
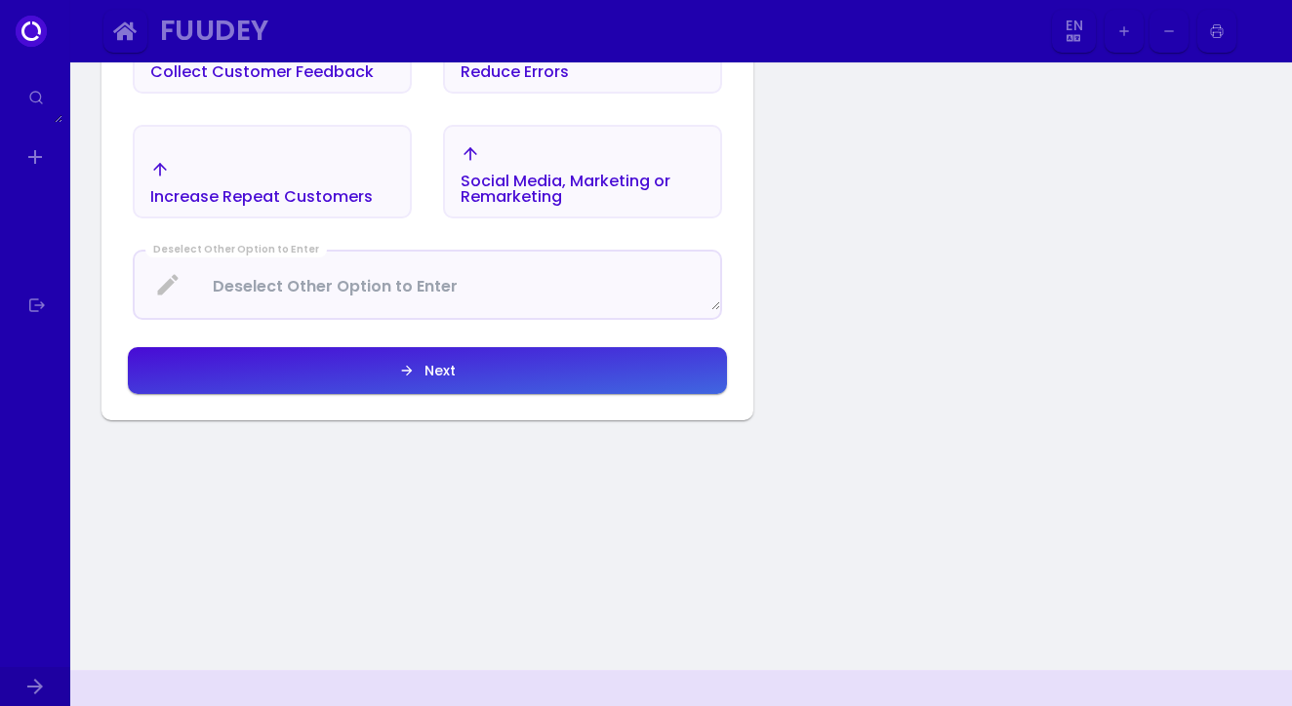
click at [466, 365] on button "Next" at bounding box center [427, 370] width 599 height 47
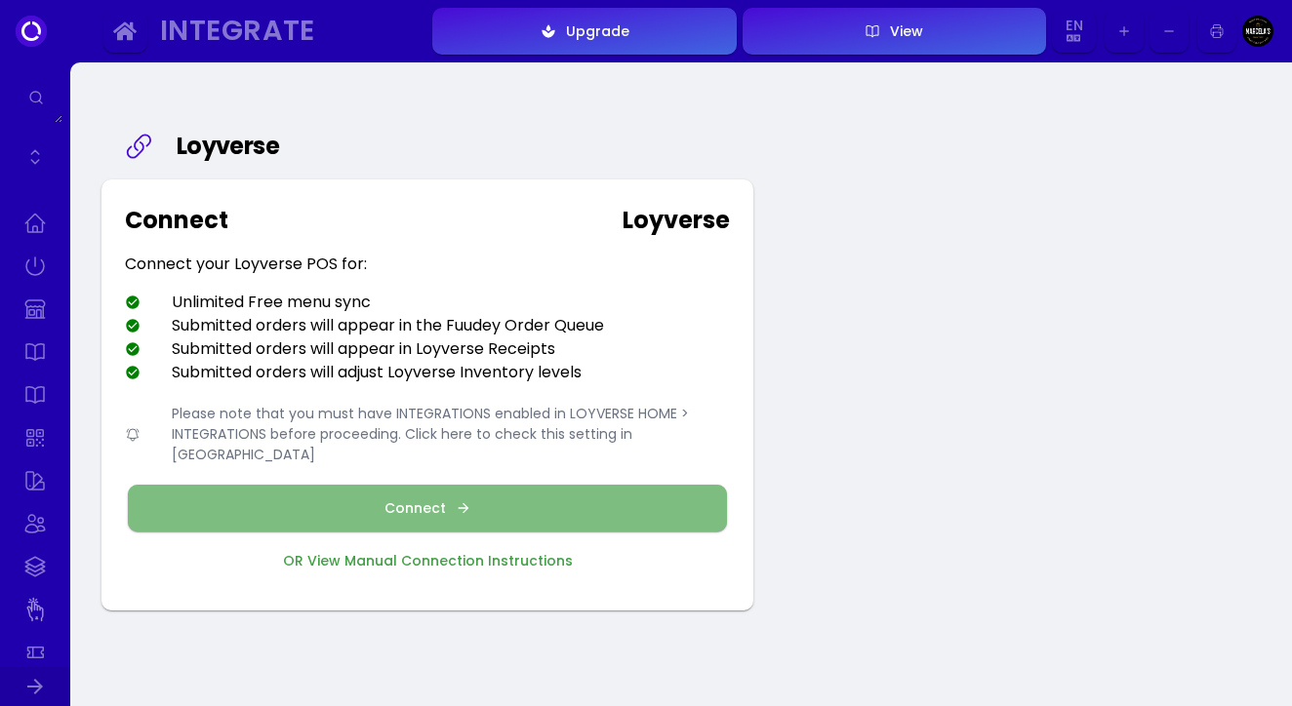
click at [392, 502] on div "Connect" at bounding box center [419, 509] width 71 height 14
